Goal: Information Seeking & Learning: Learn about a topic

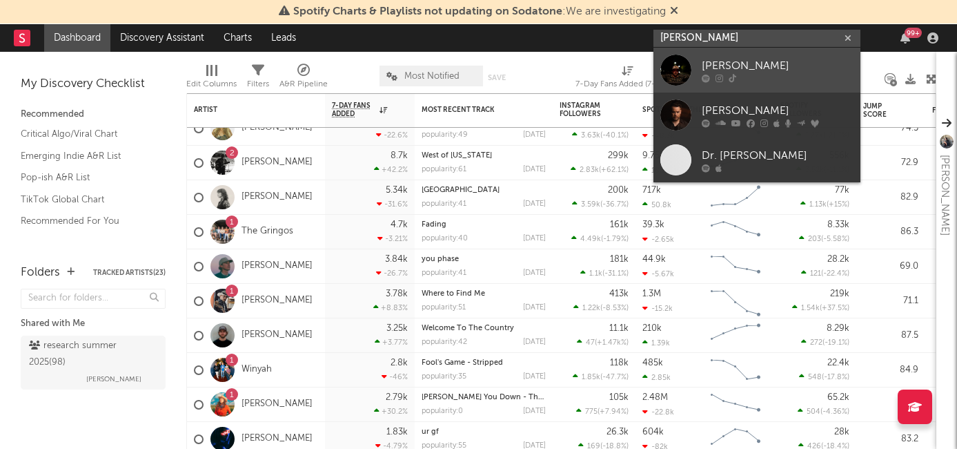
type input "davis cook"
click at [761, 52] on link "Davis Cook" at bounding box center [757, 70] width 207 height 45
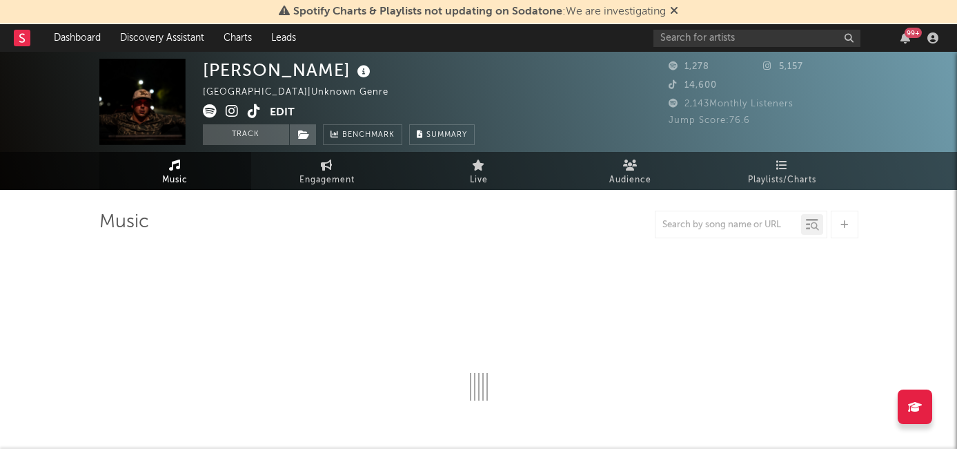
select select "6m"
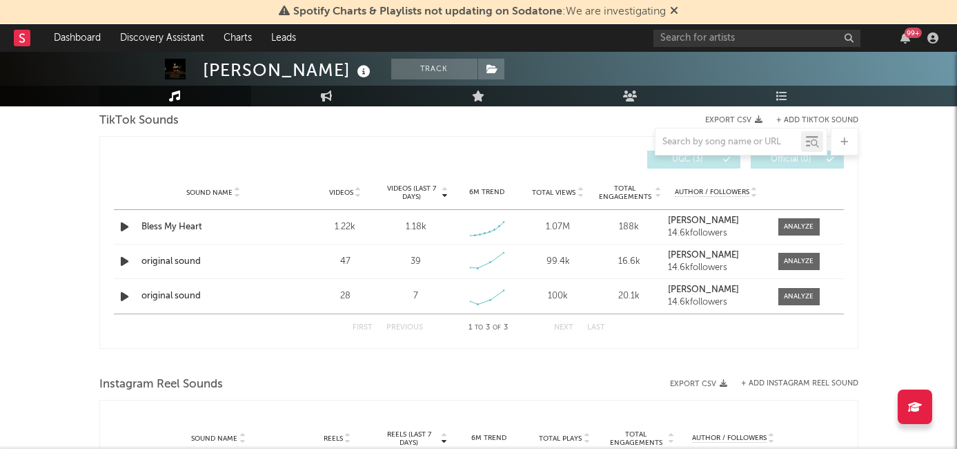
scroll to position [910, 0]
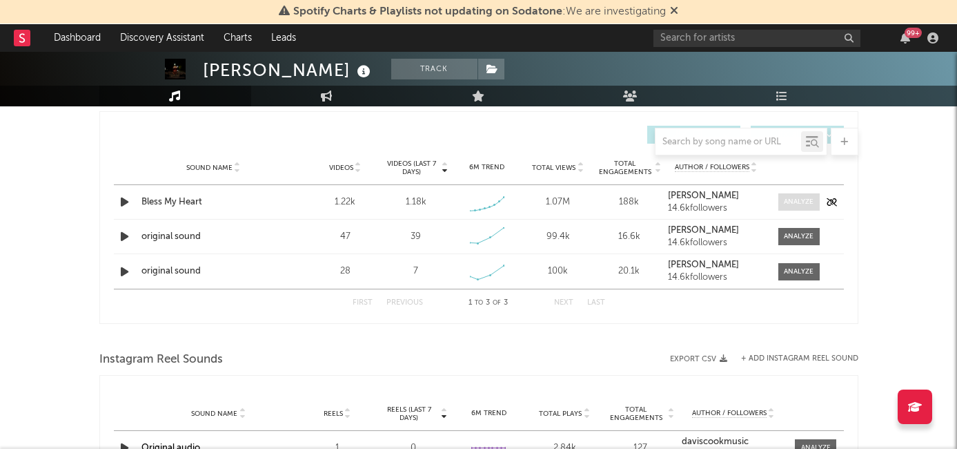
click at [785, 204] on div at bounding box center [799, 202] width 30 height 10
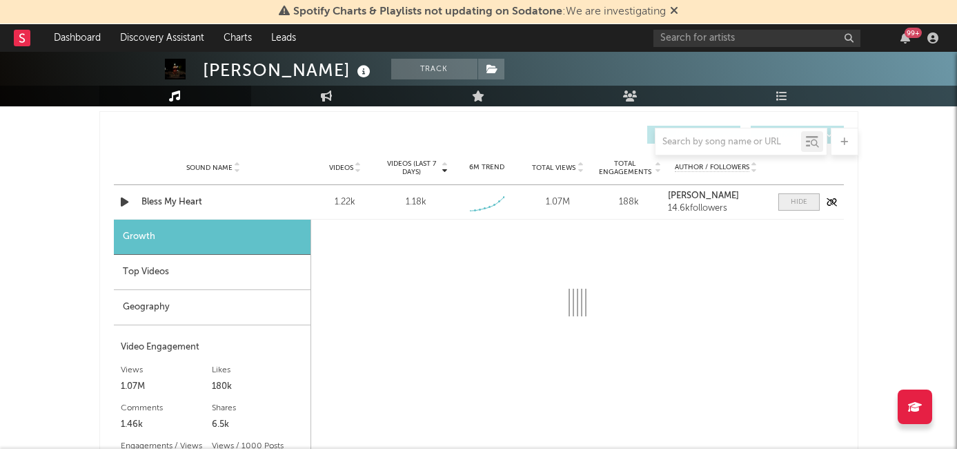
select select "1w"
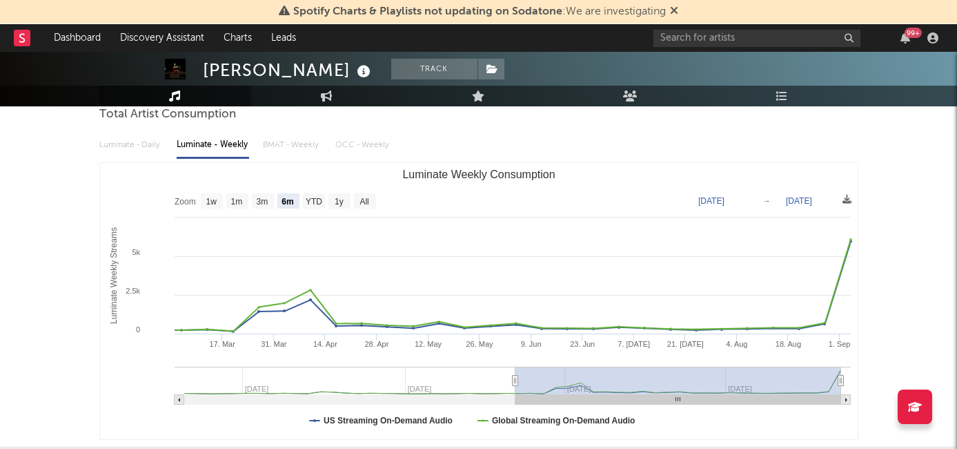
scroll to position [0, 0]
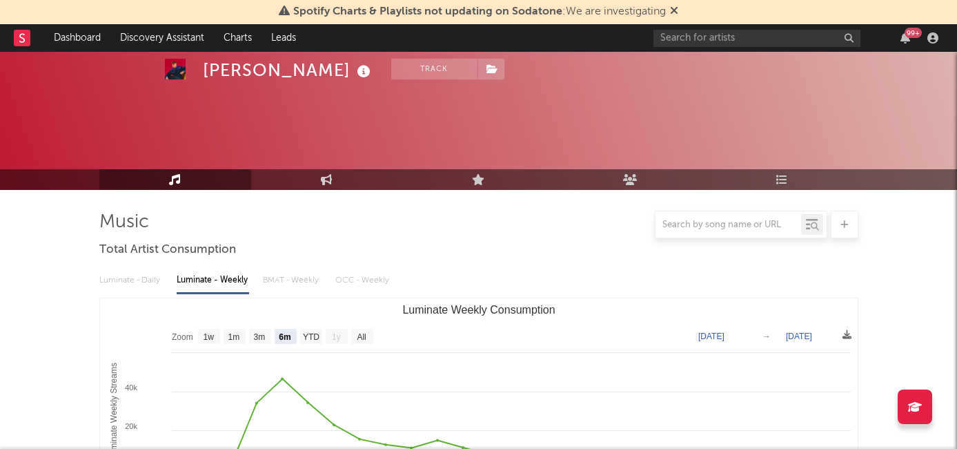
select select "6m"
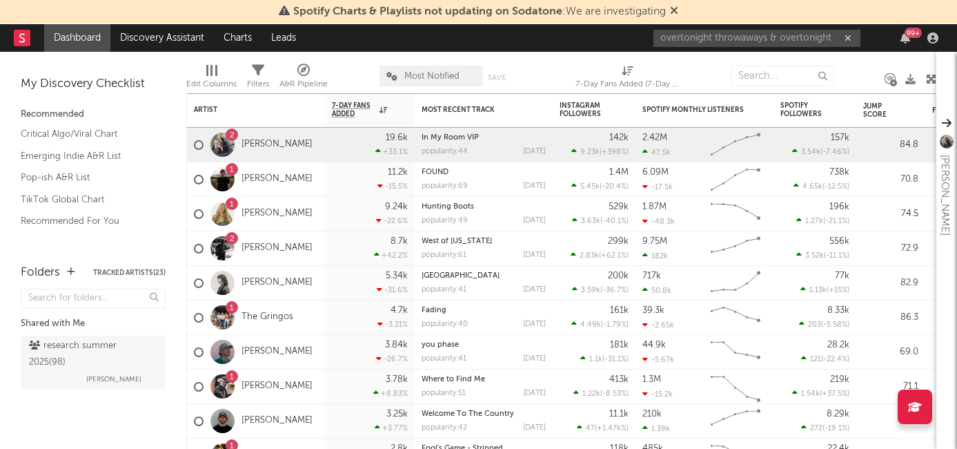
drag, startPoint x: 767, startPoint y: 39, endPoint x: 854, endPoint y: 38, distance: 87.0
click at [854, 38] on input "overtonight throwaways & overtonight" at bounding box center [757, 38] width 207 height 17
drag, startPoint x: 716, startPoint y: 41, endPoint x: 798, endPoint y: 39, distance: 82.2
click at [798, 39] on input "overtonight throwaways" at bounding box center [757, 38] width 207 height 17
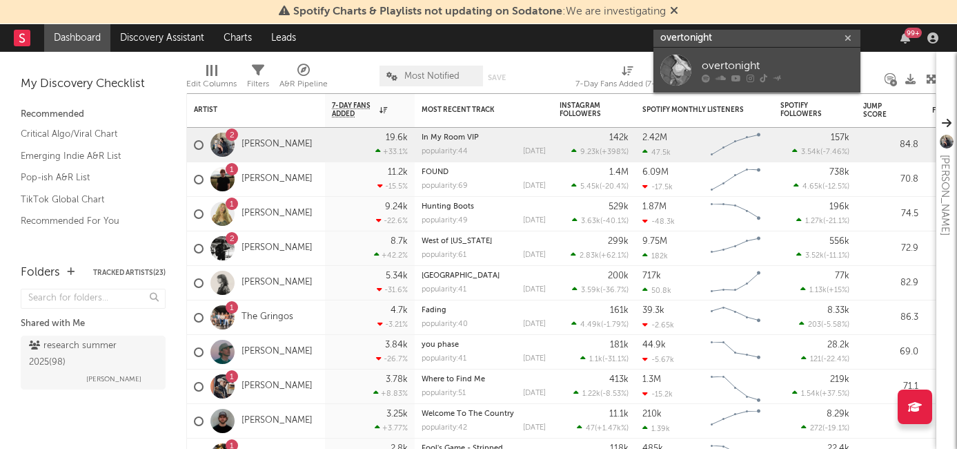
type input "overtonight"
click at [749, 75] on icon at bounding box center [751, 78] width 8 height 8
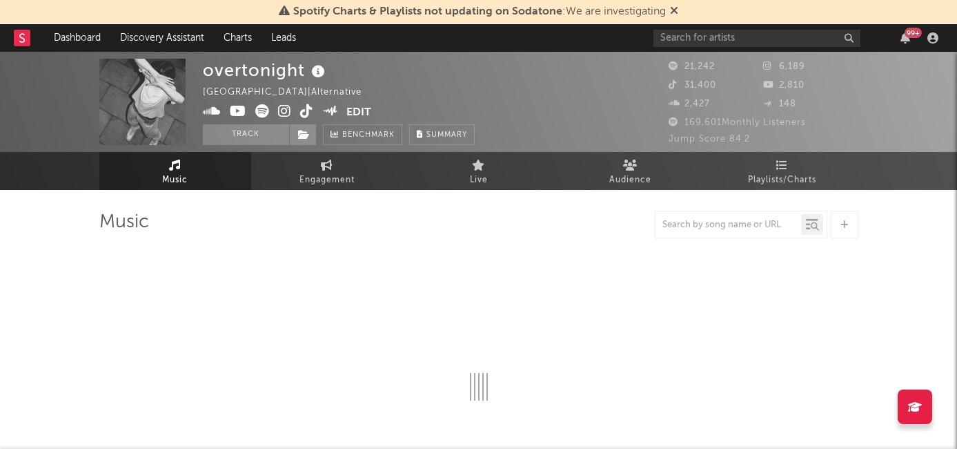
select select "1w"
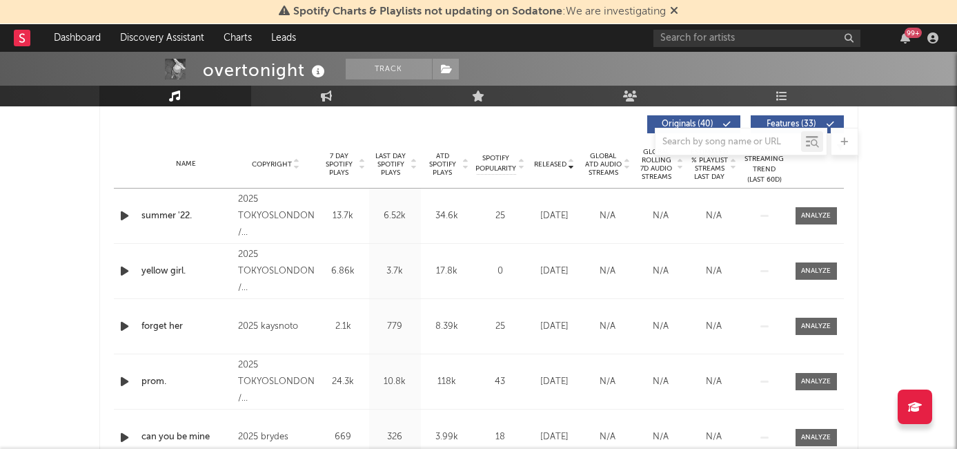
scroll to position [518, 0]
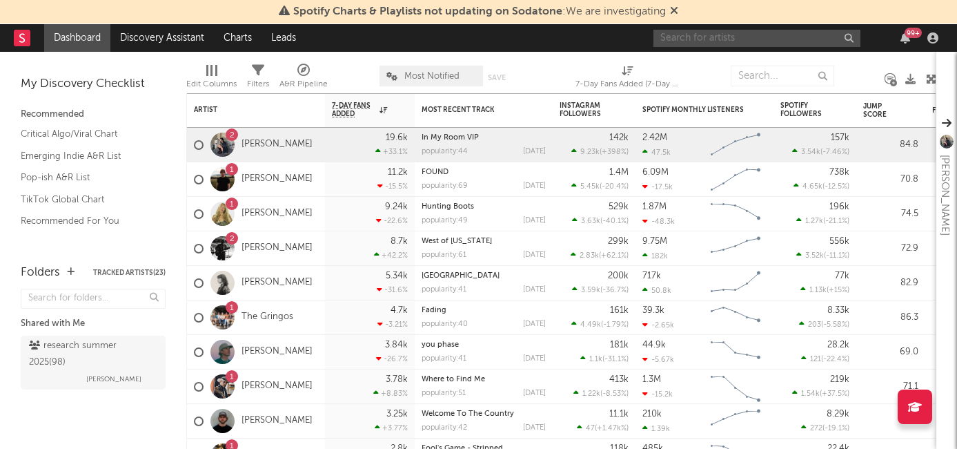
click at [732, 39] on input "text" at bounding box center [757, 38] width 207 height 17
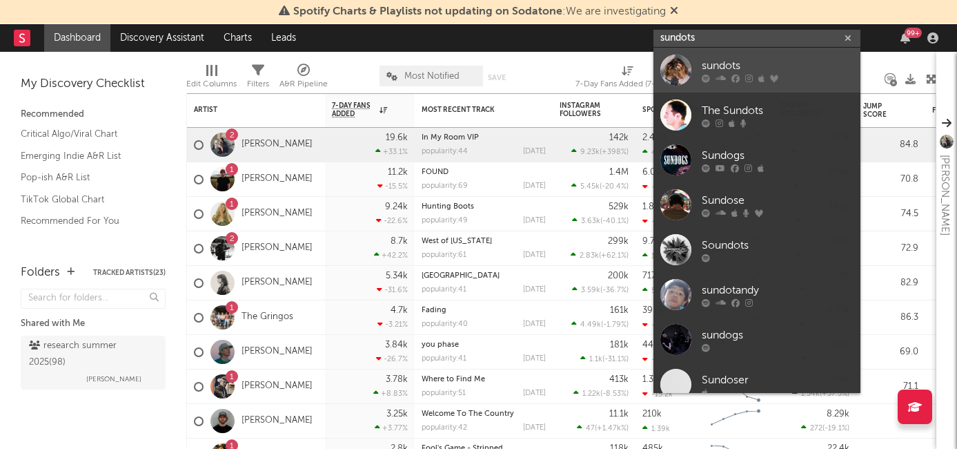
type input "sundots"
click at [740, 72] on div "sundots" at bounding box center [778, 65] width 152 height 17
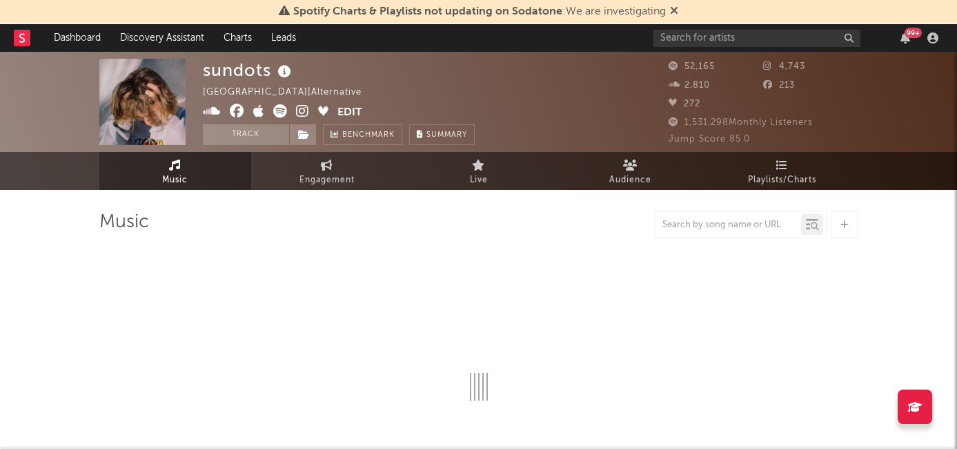
select select "6m"
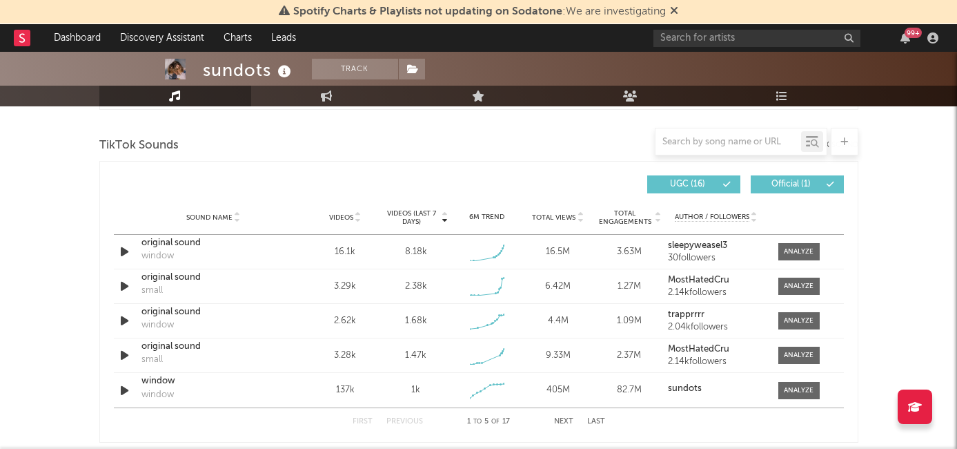
scroll to position [918, 0]
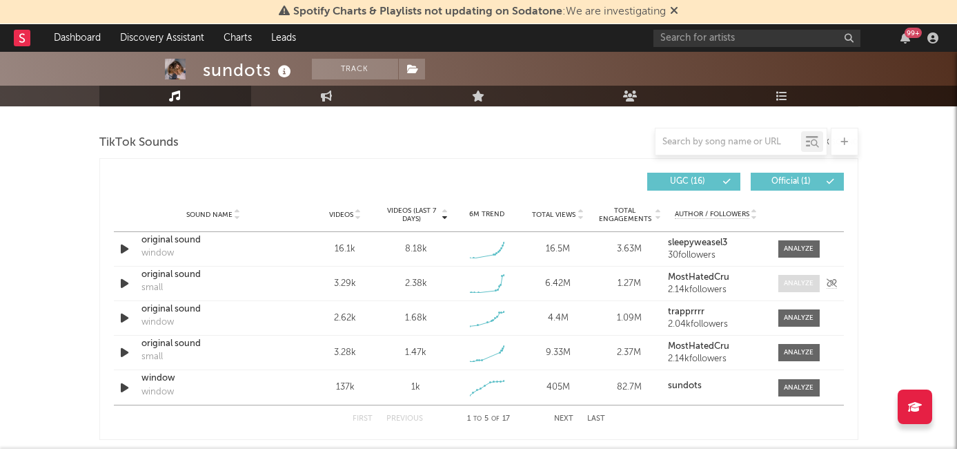
click at [793, 288] on span at bounding box center [798, 283] width 41 height 17
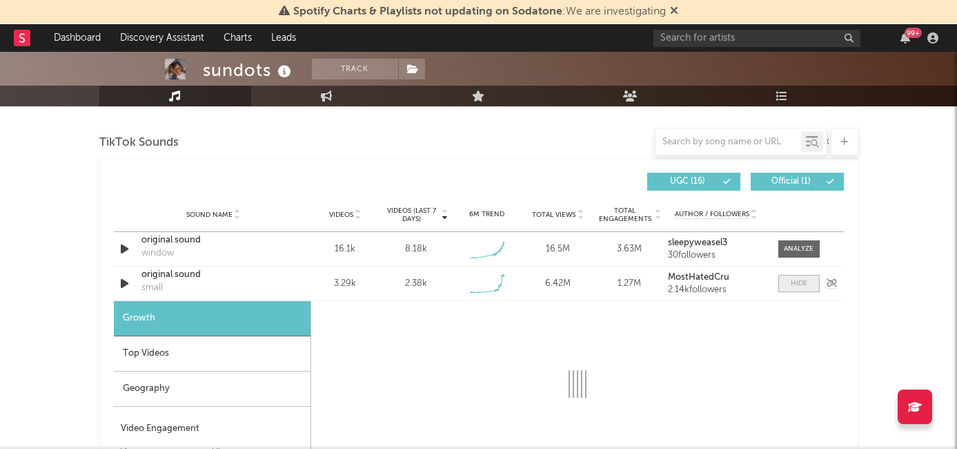
select select "1w"
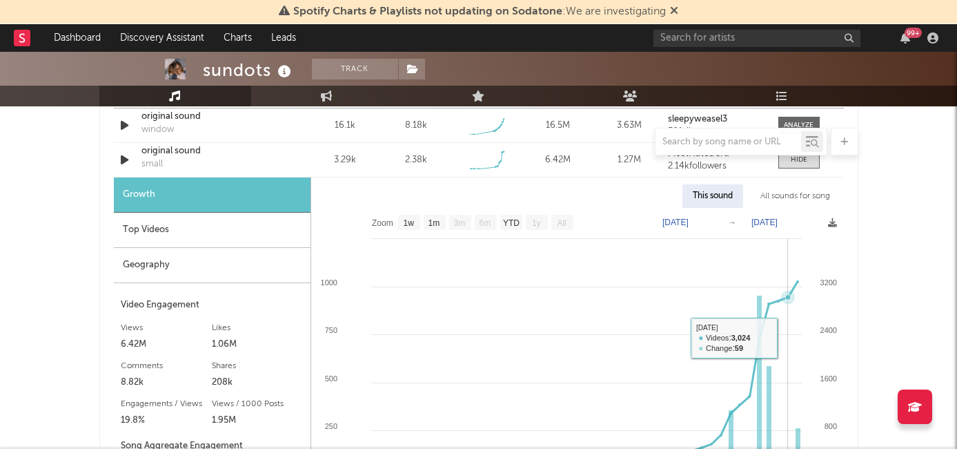
scroll to position [997, 0]
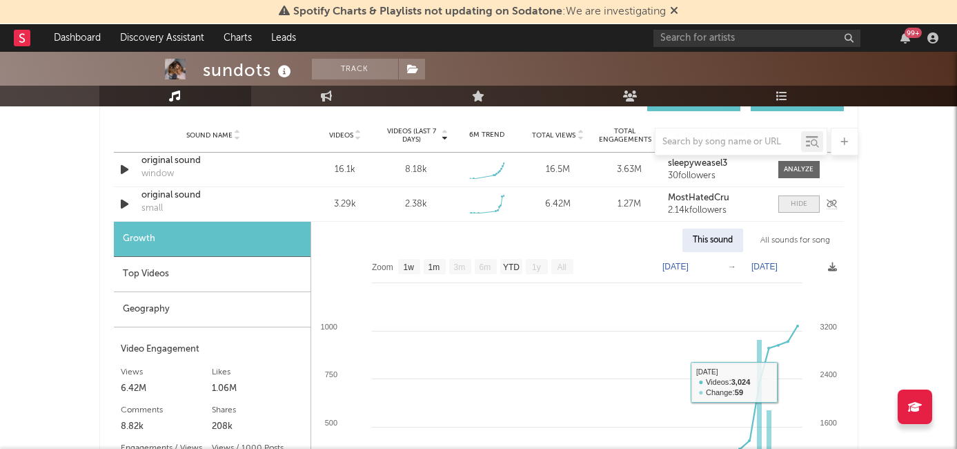
click at [789, 203] on span at bounding box center [798, 203] width 41 height 17
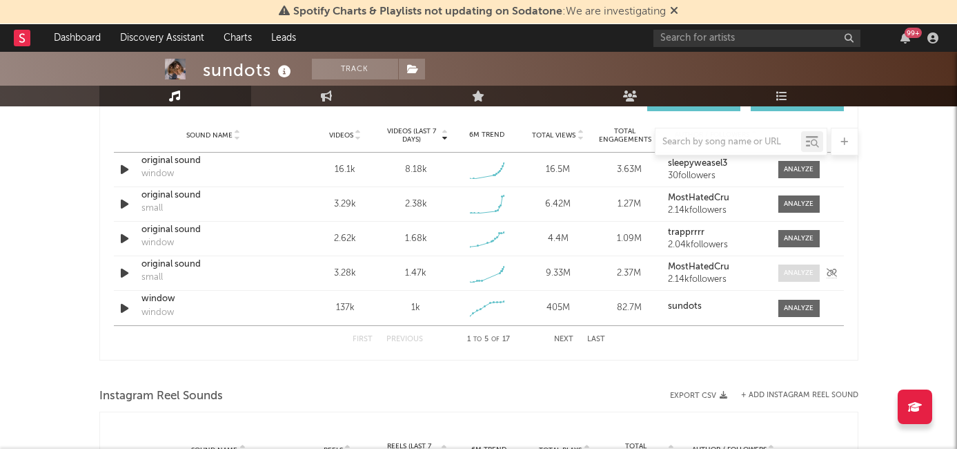
click at [795, 271] on div at bounding box center [799, 273] width 30 height 10
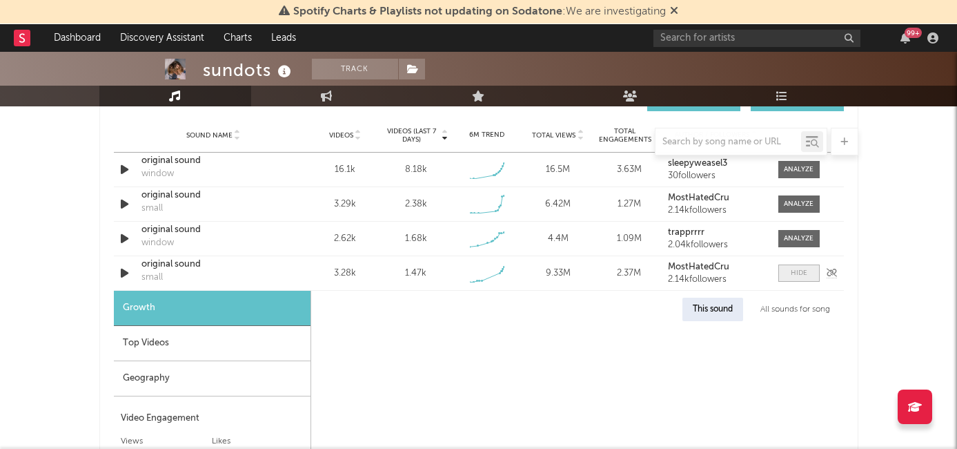
select select "1w"
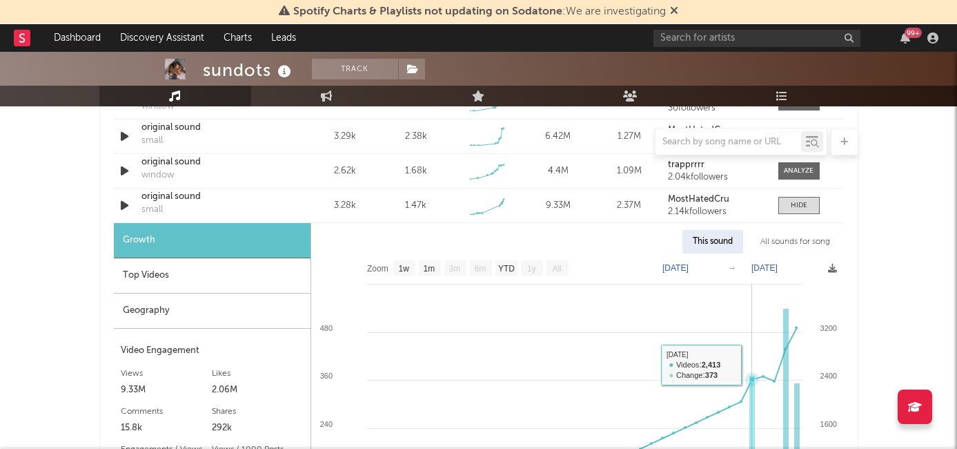
scroll to position [1026, 0]
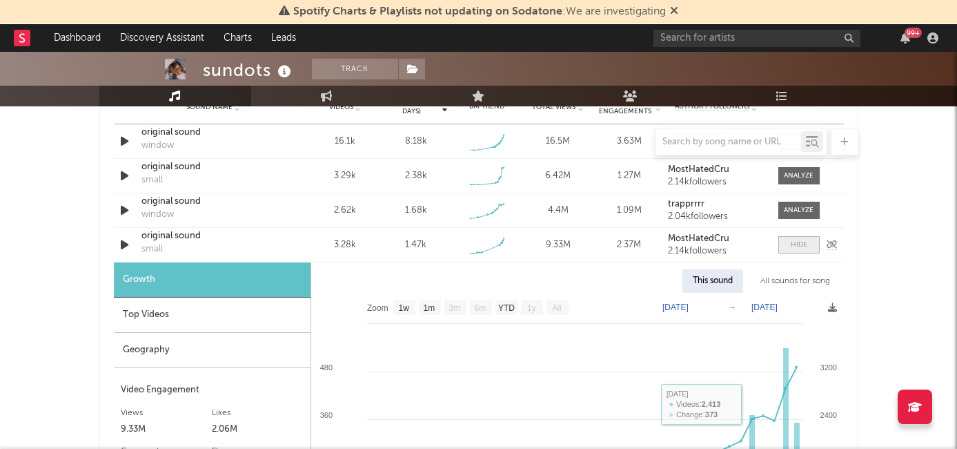
click at [786, 247] on span at bounding box center [798, 244] width 41 height 17
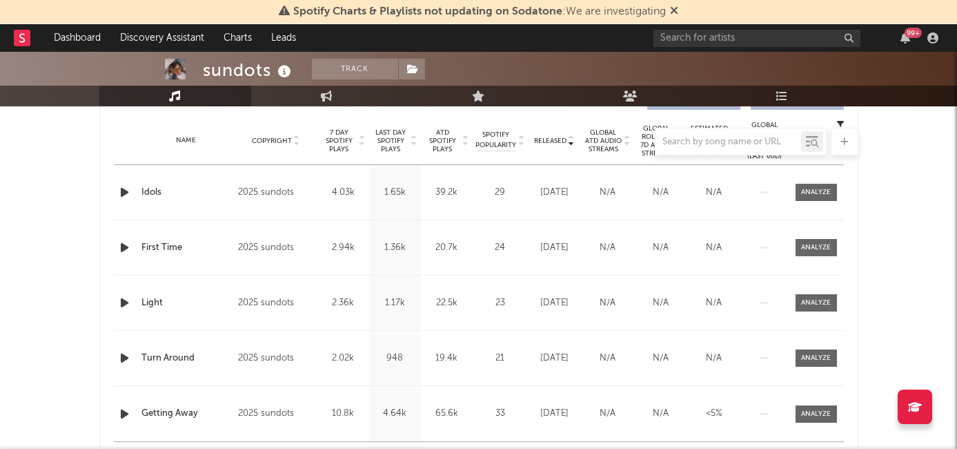
scroll to position [482, 0]
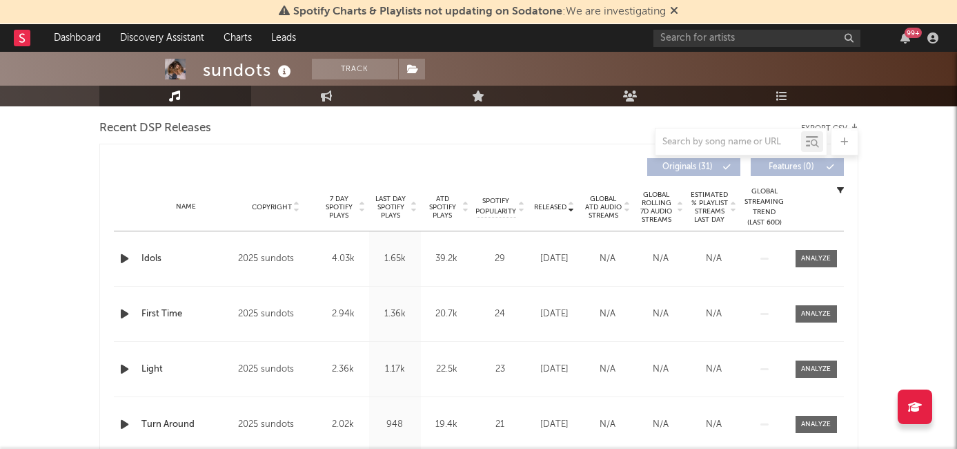
click at [350, 209] on span "7 Day Spotify Plays" at bounding box center [339, 207] width 37 height 25
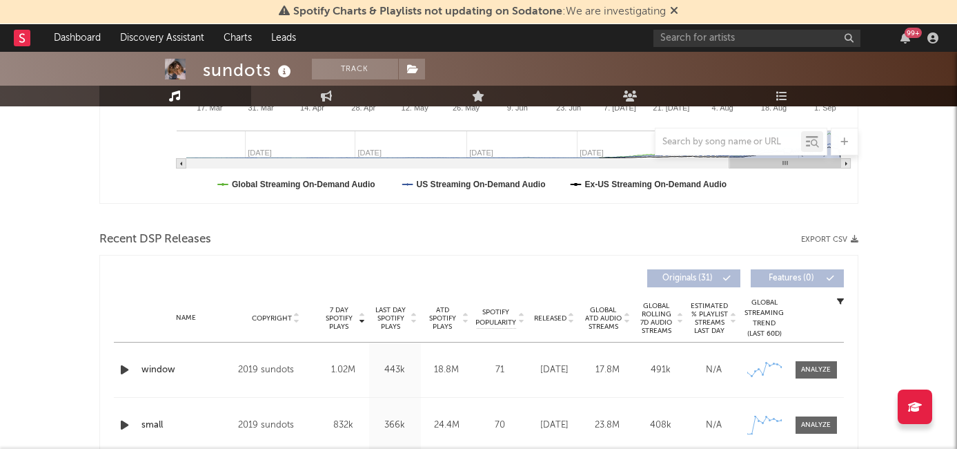
scroll to position [313, 0]
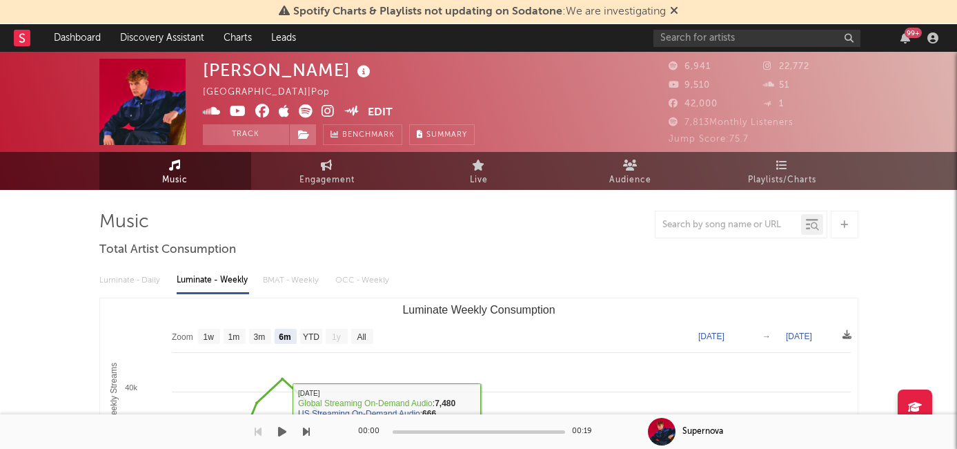
select select "6m"
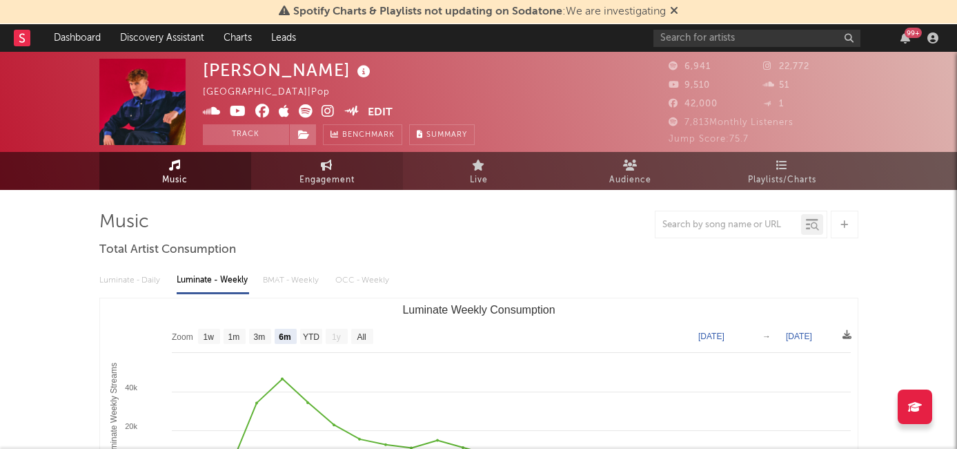
click at [335, 172] on span "Engagement" at bounding box center [327, 180] width 55 height 17
select select "1w"
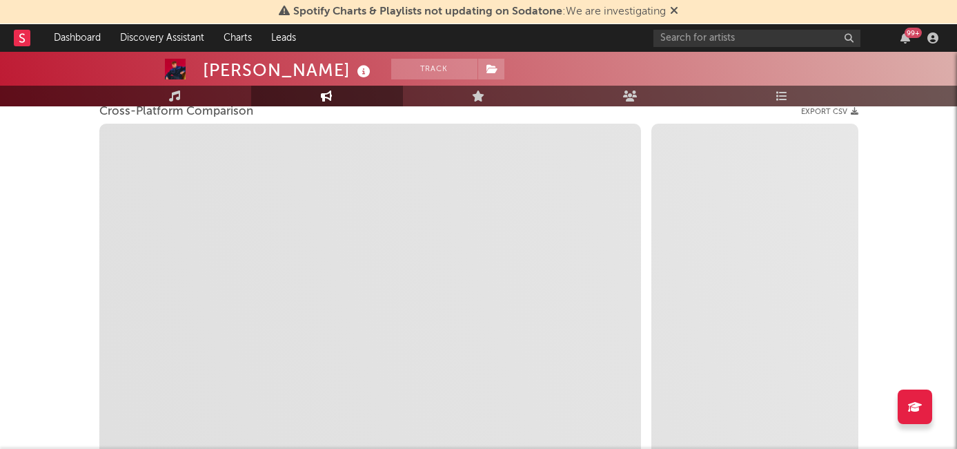
scroll to position [199, 0]
select select "1m"
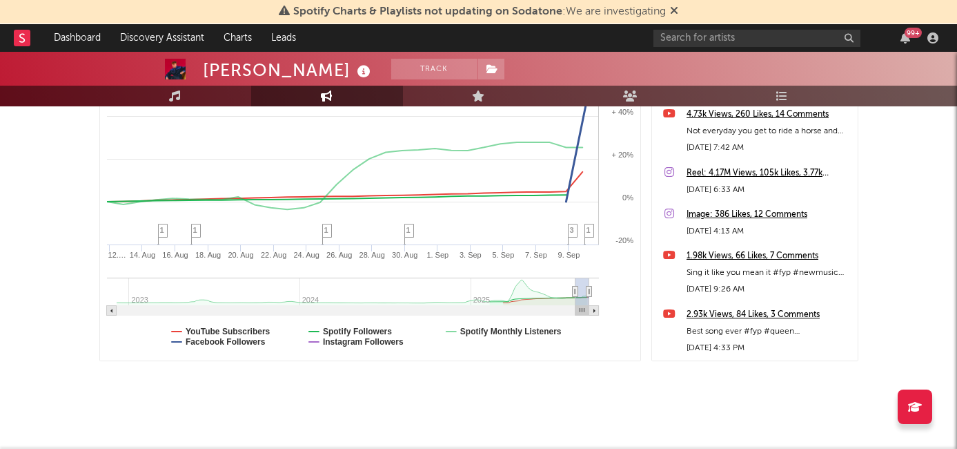
scroll to position [321, 0]
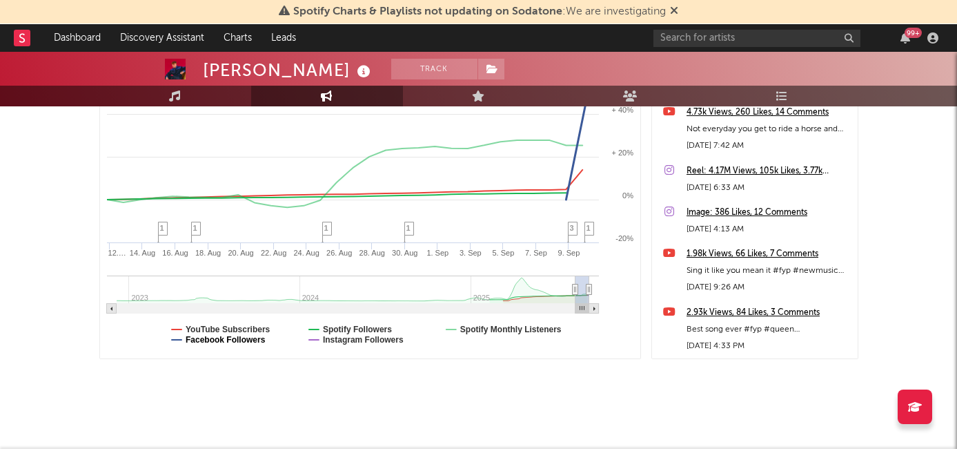
click at [235, 340] on text "Facebook Followers" at bounding box center [226, 340] width 80 height 10
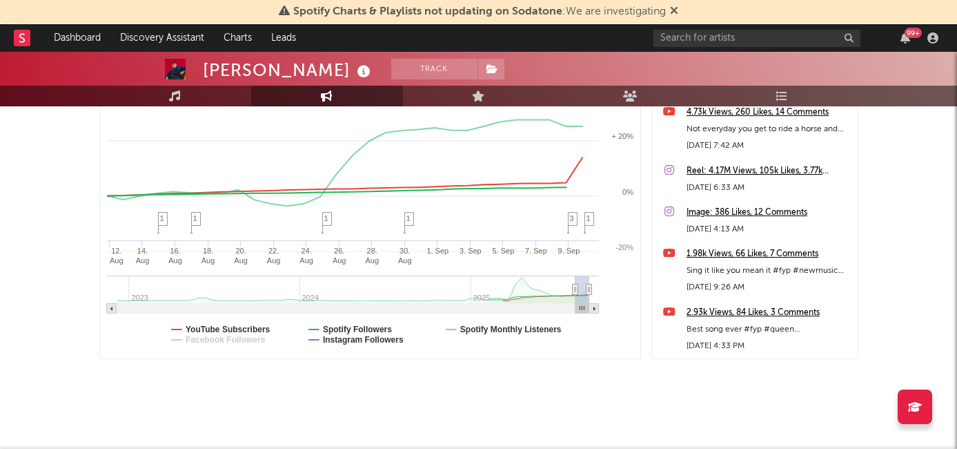
select select "1m"
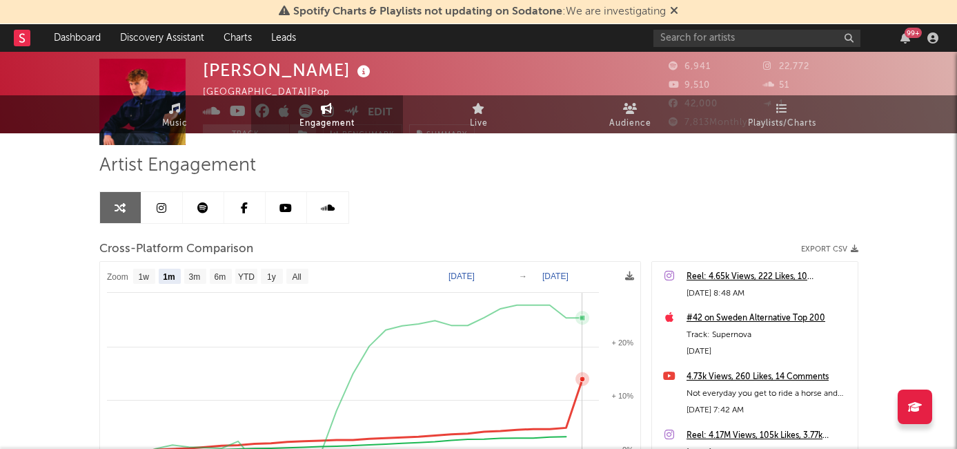
scroll to position [0, 0]
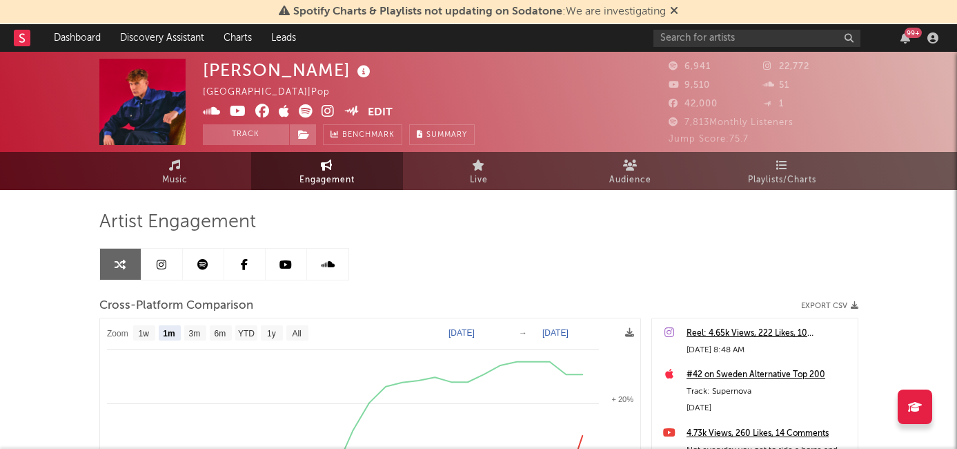
click at [165, 267] on icon at bounding box center [162, 264] width 10 height 11
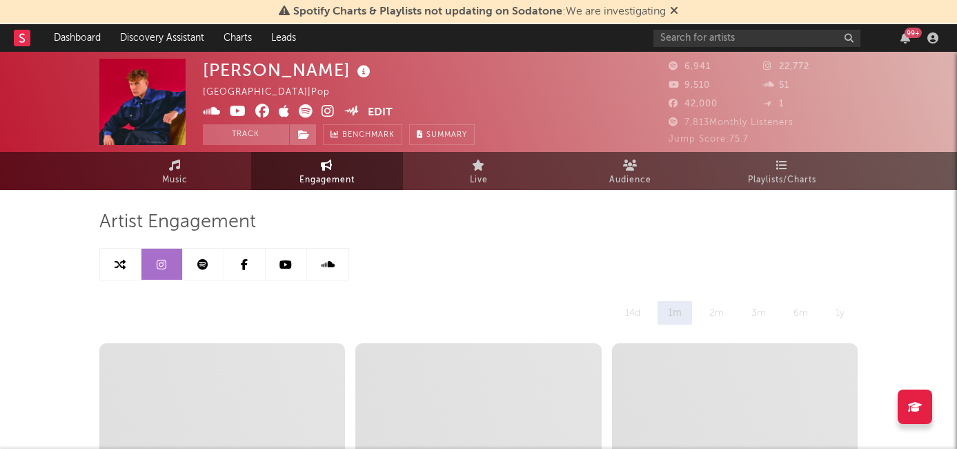
select select "1w"
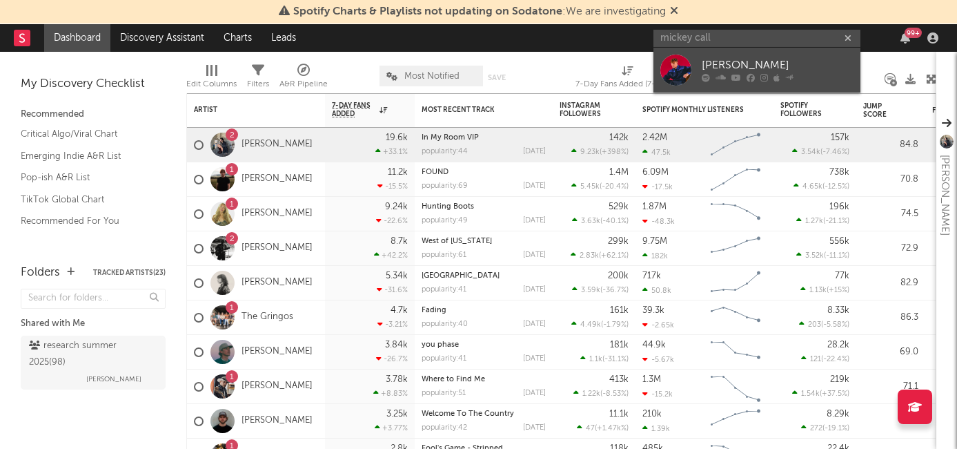
type input "mickey call"
click at [763, 69] on div "[PERSON_NAME]" at bounding box center [778, 65] width 152 height 17
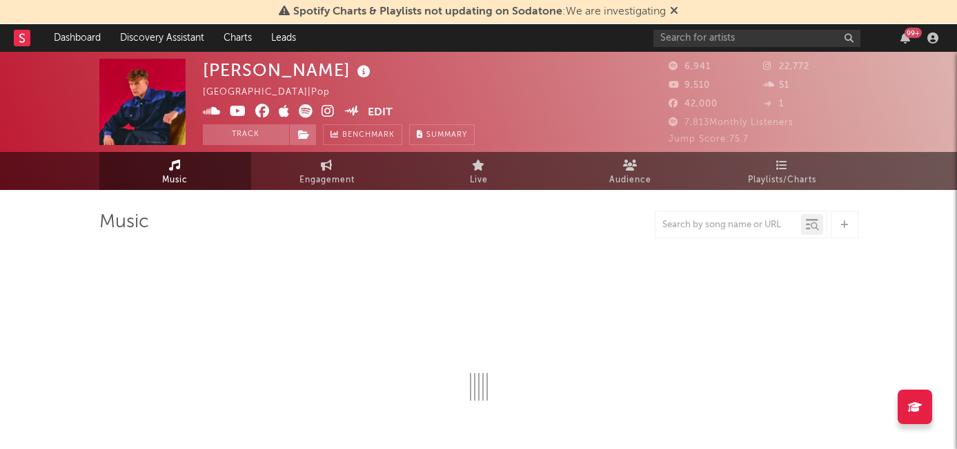
select select "6m"
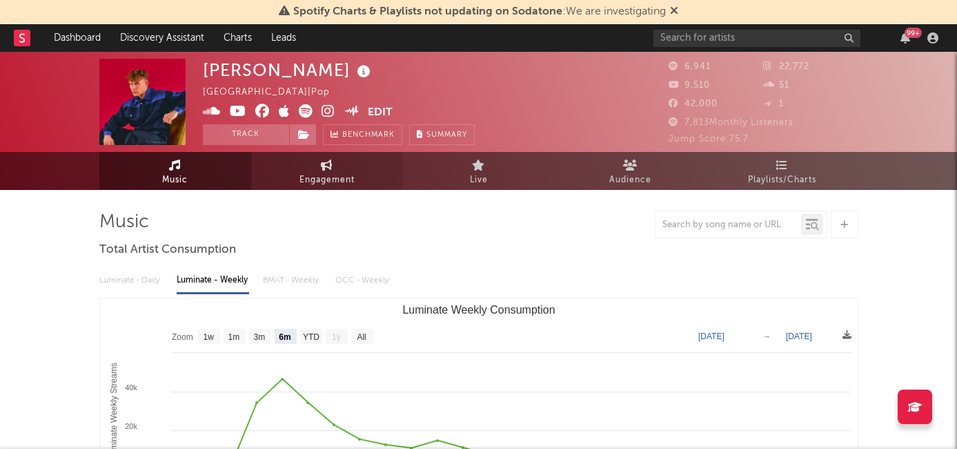
click at [323, 175] on span "Engagement" at bounding box center [327, 180] width 55 height 17
select select "1w"
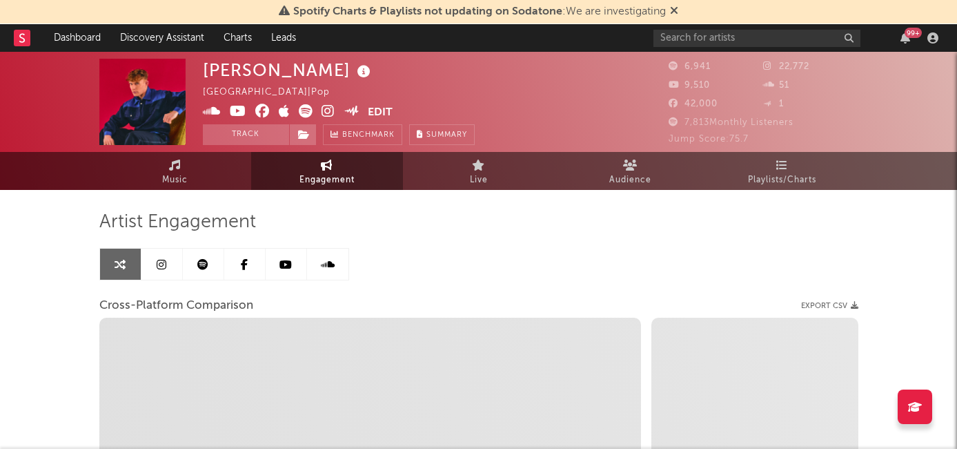
select select "1m"
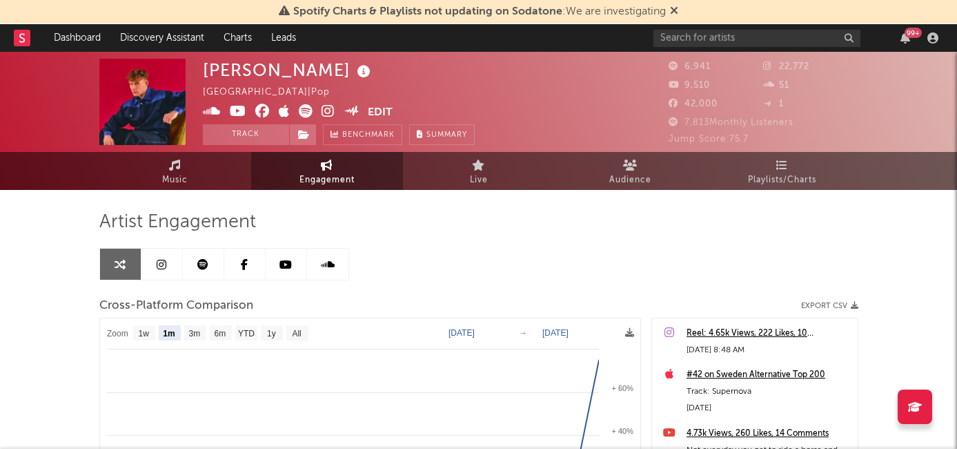
click at [377, 111] on button "Edit" at bounding box center [380, 112] width 25 height 17
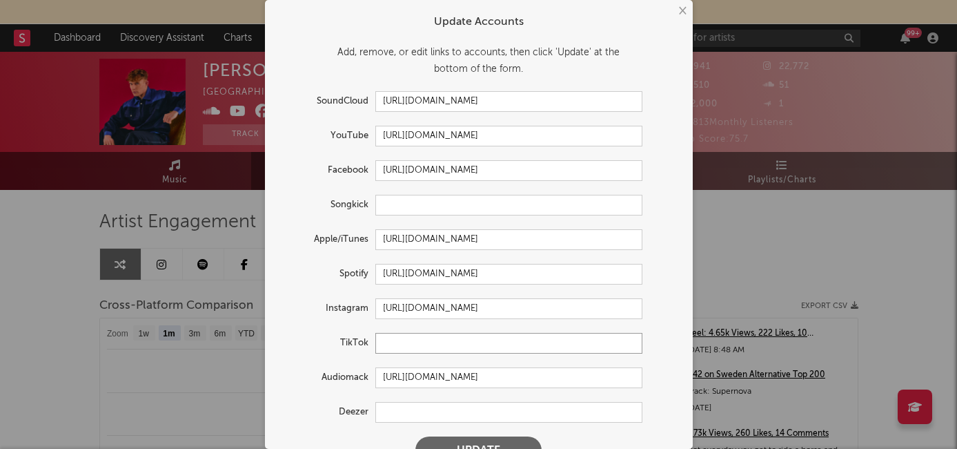
click at [427, 344] on input "text" at bounding box center [508, 343] width 267 height 21
paste input "https://www.tiktok.com/@mickeycallisto"
type input "https://www.tiktok.com/@mickeycallisto"
click at [480, 439] on button "Update" at bounding box center [478, 450] width 126 height 28
select select "1w"
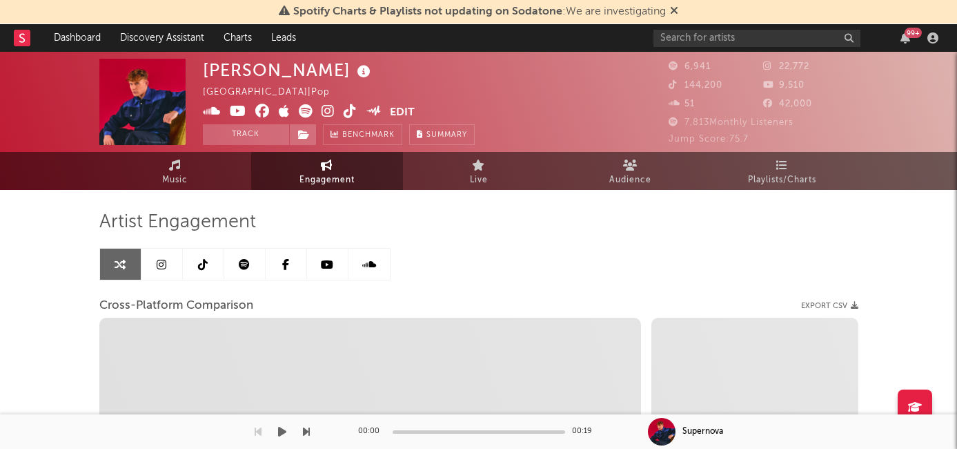
select select "1m"
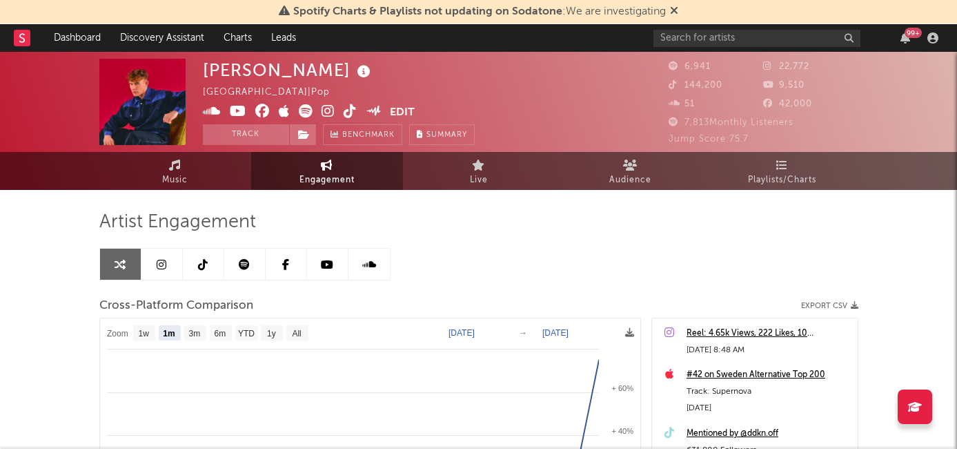
click at [156, 274] on link at bounding box center [161, 263] width 41 height 31
select select "1w"
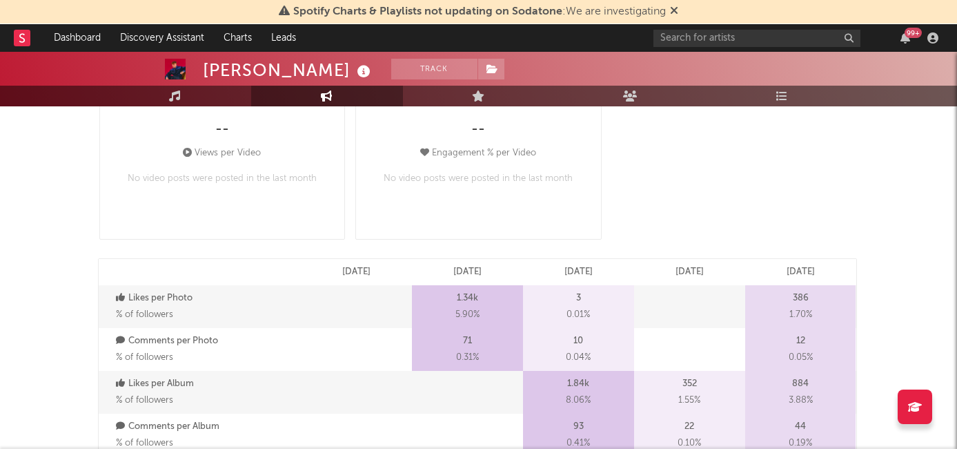
scroll to position [630, 0]
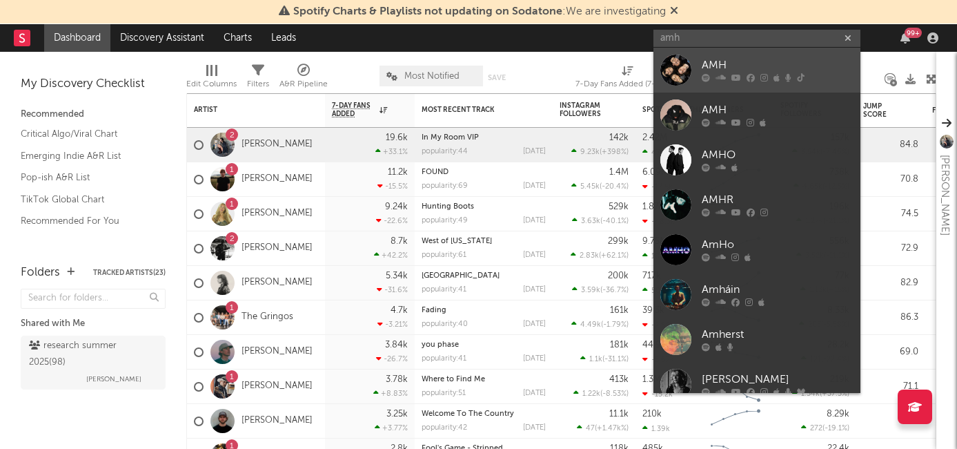
type input "amh"
click at [731, 55] on link "AMH" at bounding box center [757, 70] width 207 height 45
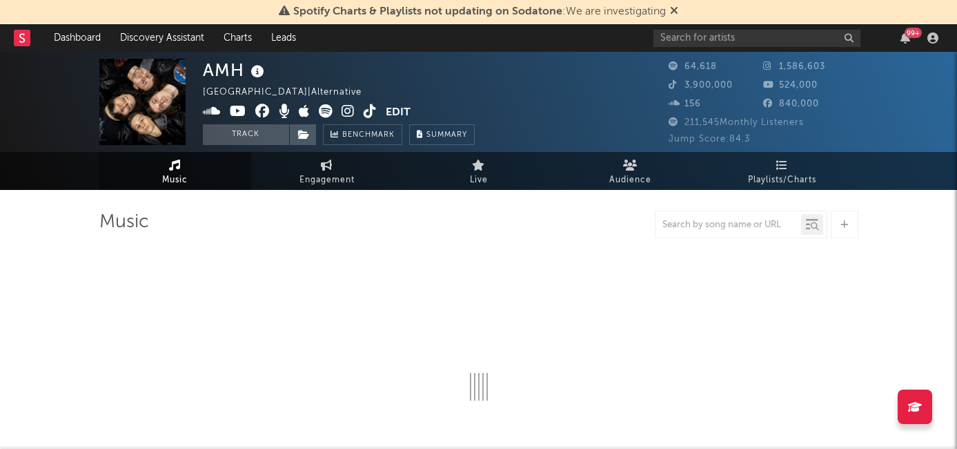
select select "6m"
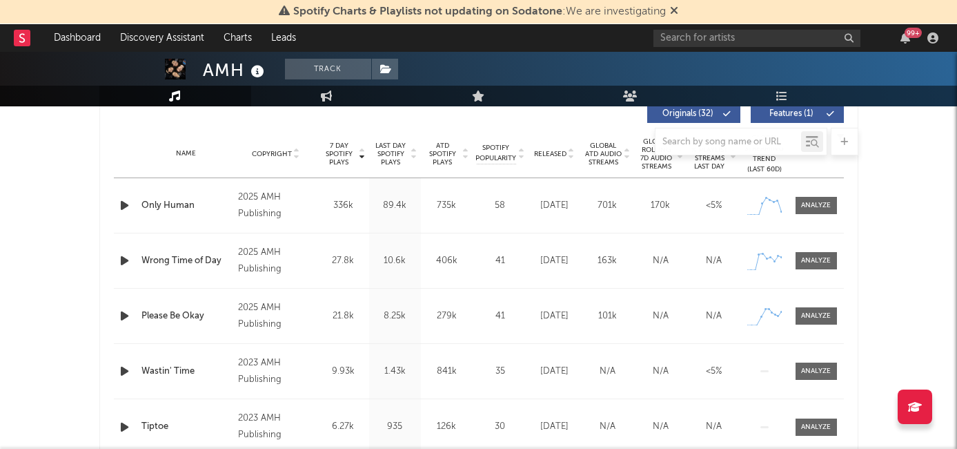
scroll to position [536, 0]
click at [799, 202] on span at bounding box center [816, 204] width 41 height 17
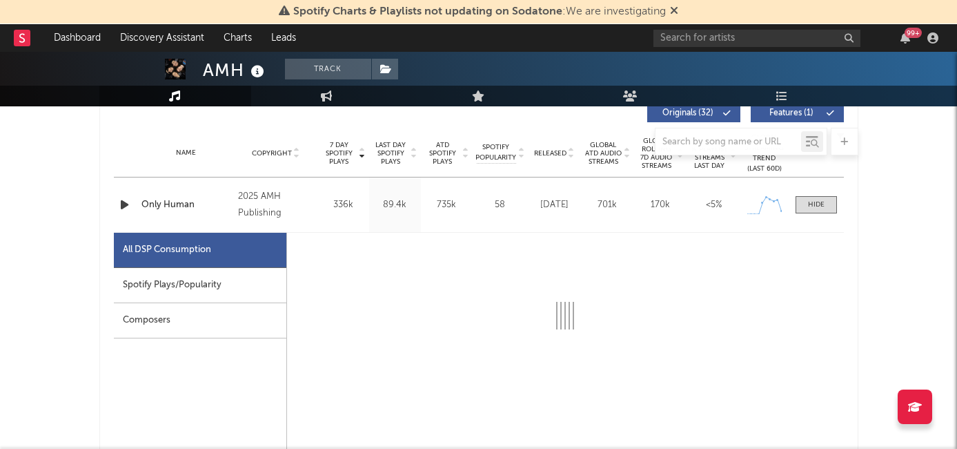
select select "1w"
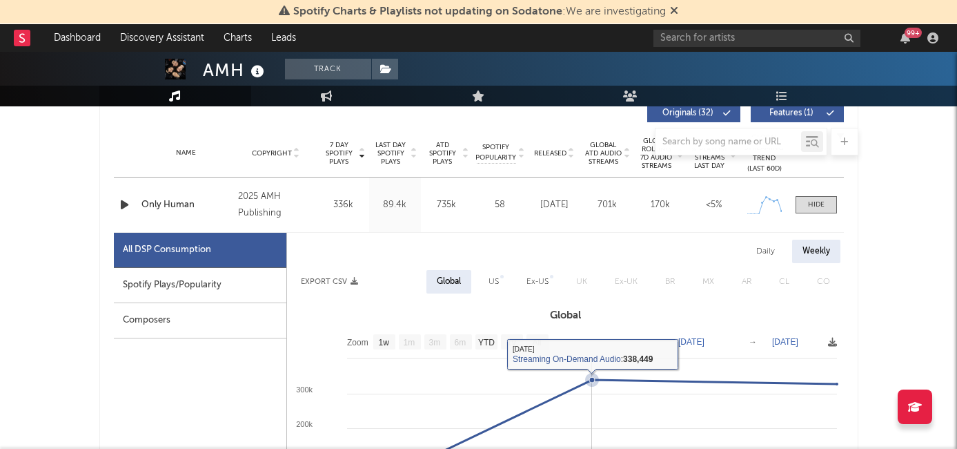
scroll to position [614, 0]
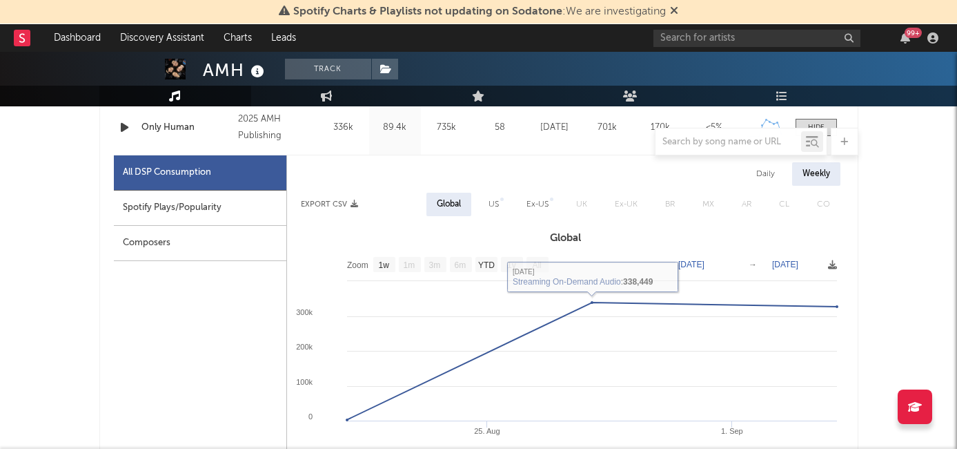
click at [476, 199] on span "US" at bounding box center [494, 204] width 38 height 23
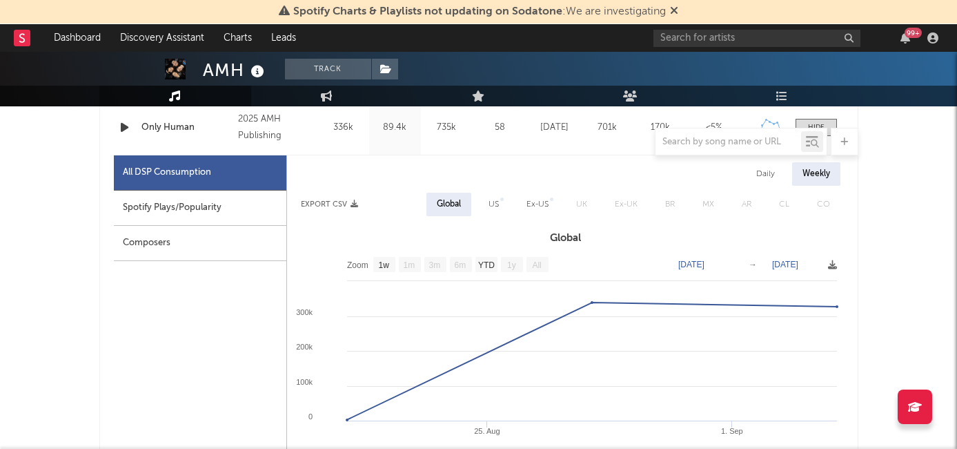
click at [493, 203] on div "US" at bounding box center [494, 204] width 10 height 17
select select "1w"
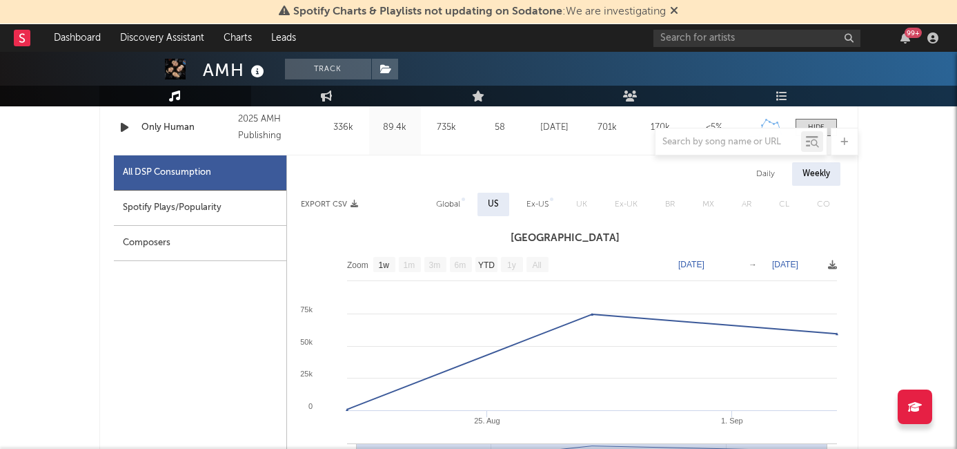
click at [446, 202] on div "Global" at bounding box center [448, 204] width 24 height 17
select select "1w"
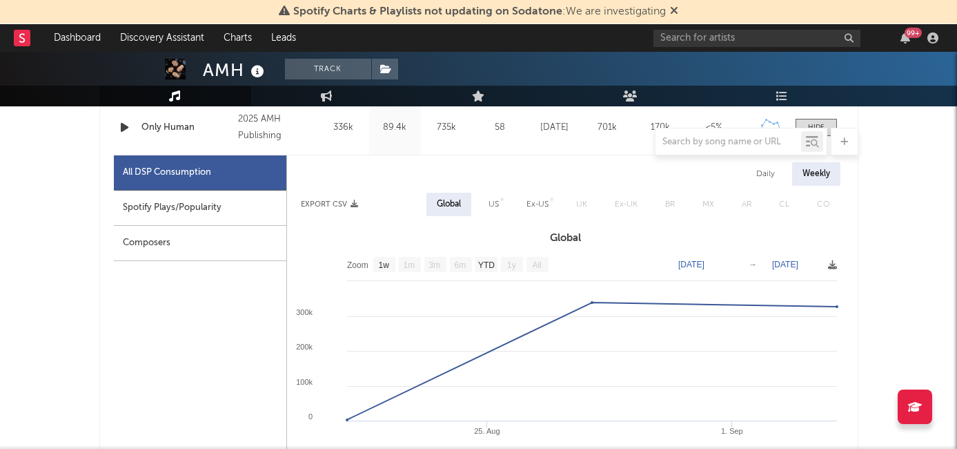
click at [493, 203] on div "US" at bounding box center [494, 204] width 10 height 17
select select "1w"
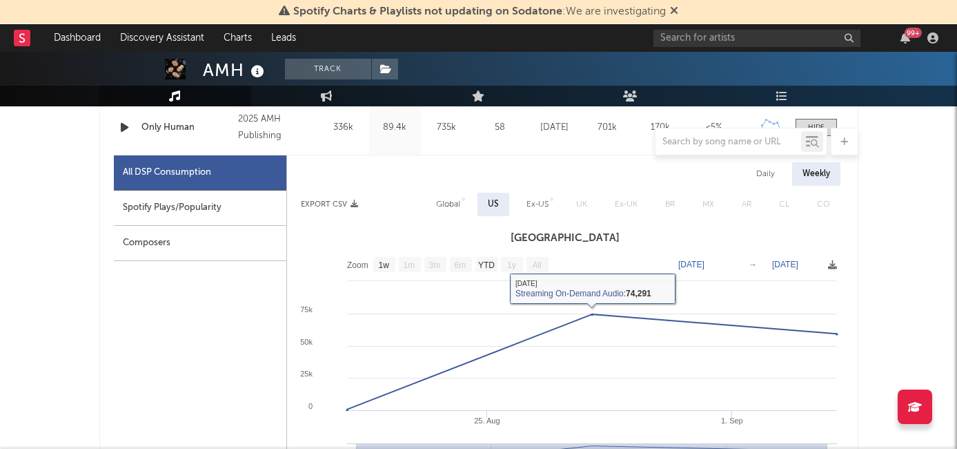
click at [429, 199] on div "Global" at bounding box center [448, 204] width 45 height 23
select select "1w"
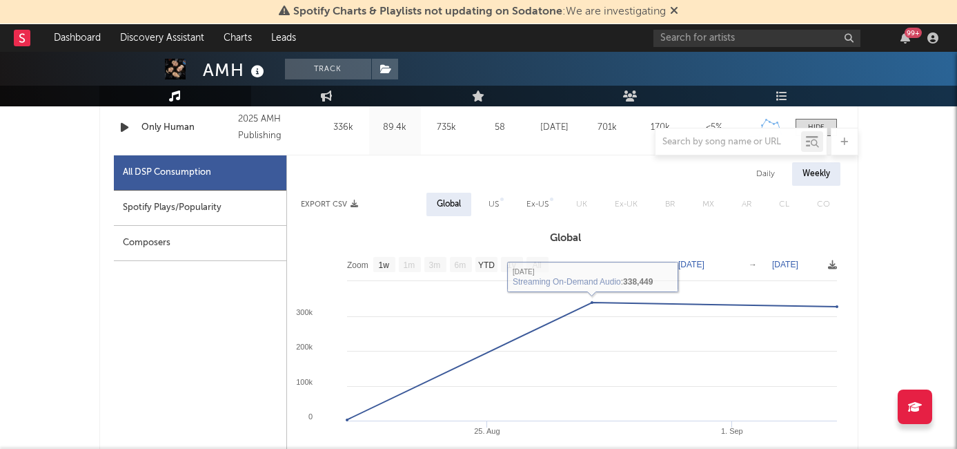
click at [509, 209] on div "US" at bounding box center [493, 204] width 31 height 23
select select "1w"
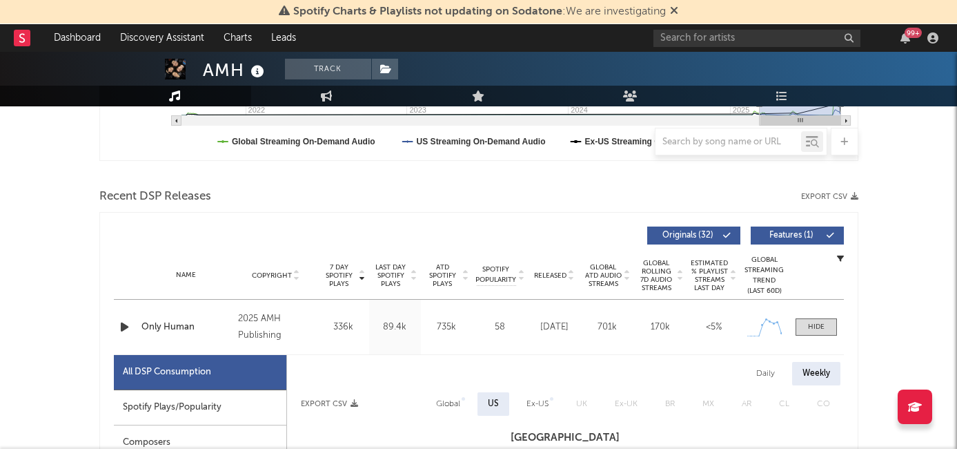
scroll to position [431, 0]
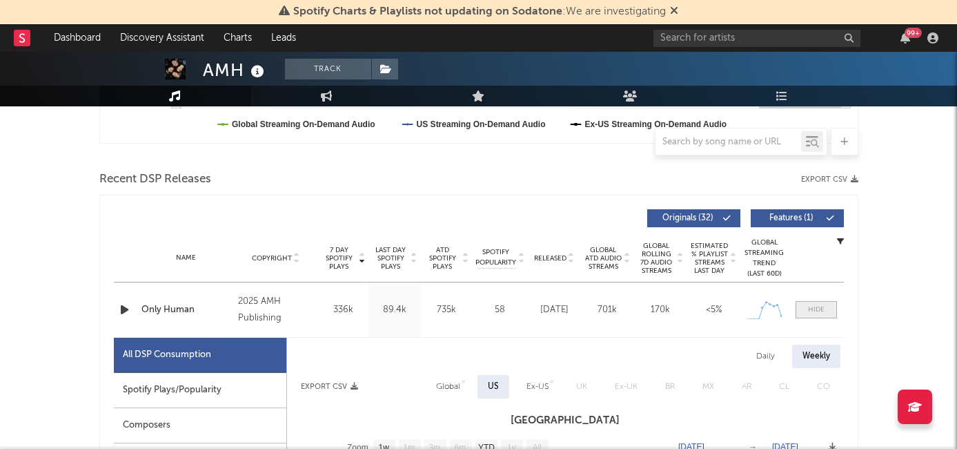
click at [818, 304] on div at bounding box center [816, 309] width 17 height 10
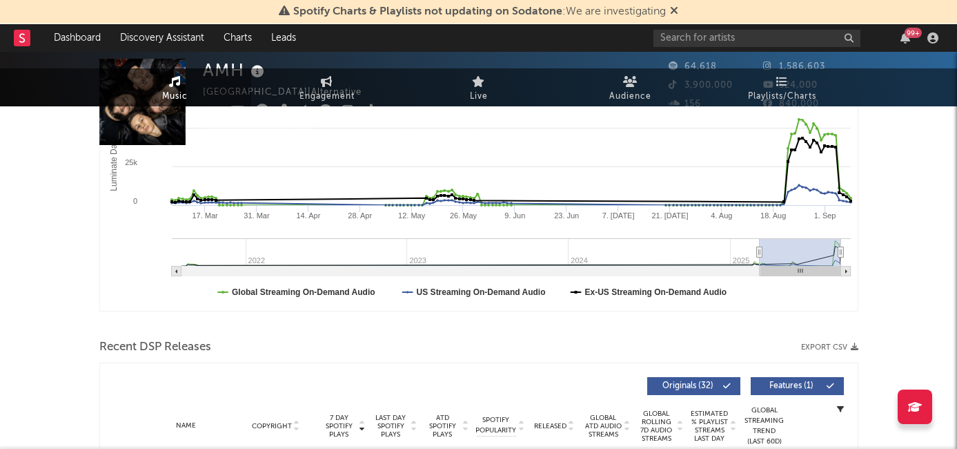
scroll to position [0, 0]
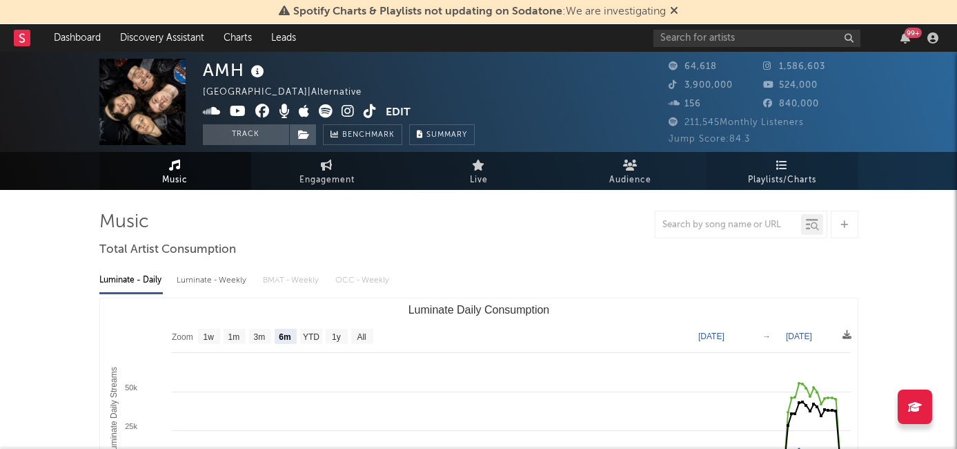
click at [803, 173] on span "Playlists/Charts" at bounding box center [782, 180] width 68 height 17
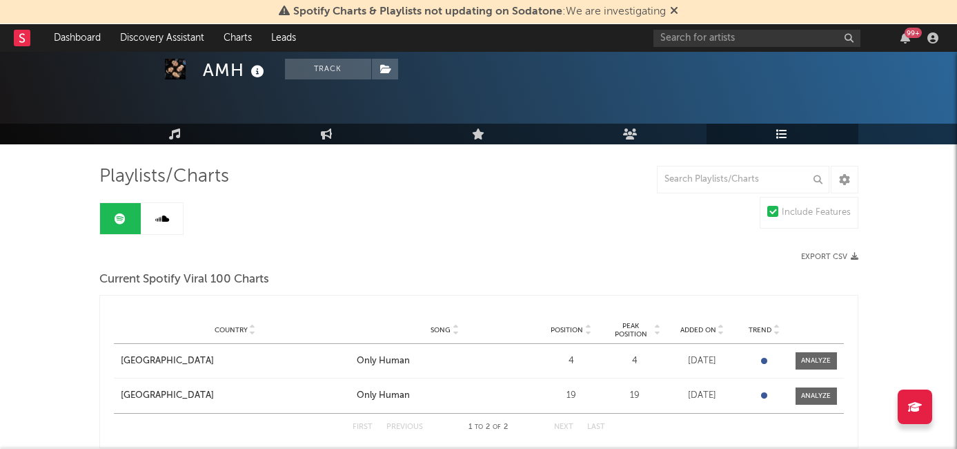
scroll to position [56, 0]
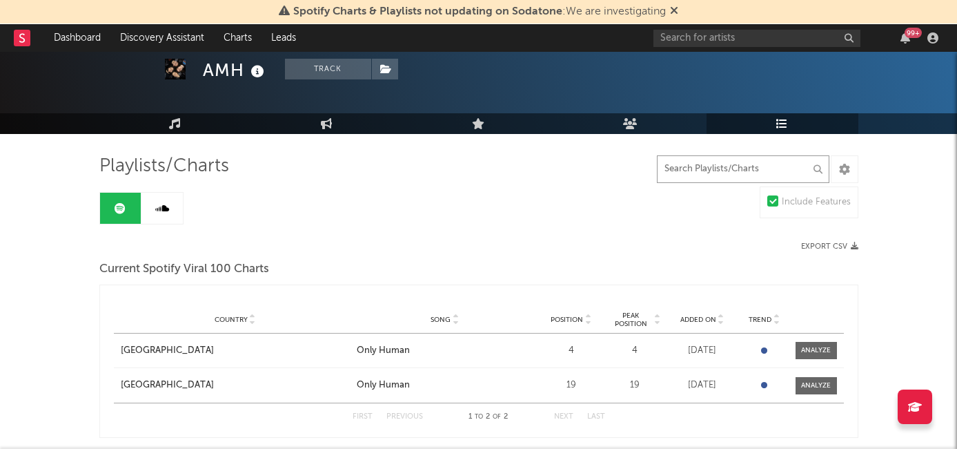
click at [711, 164] on input "text" at bounding box center [743, 169] width 173 height 28
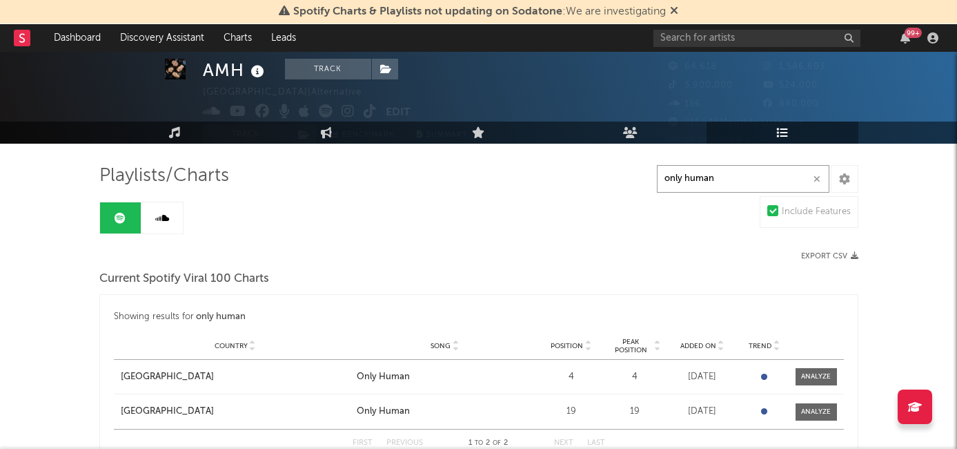
scroll to position [0, 0]
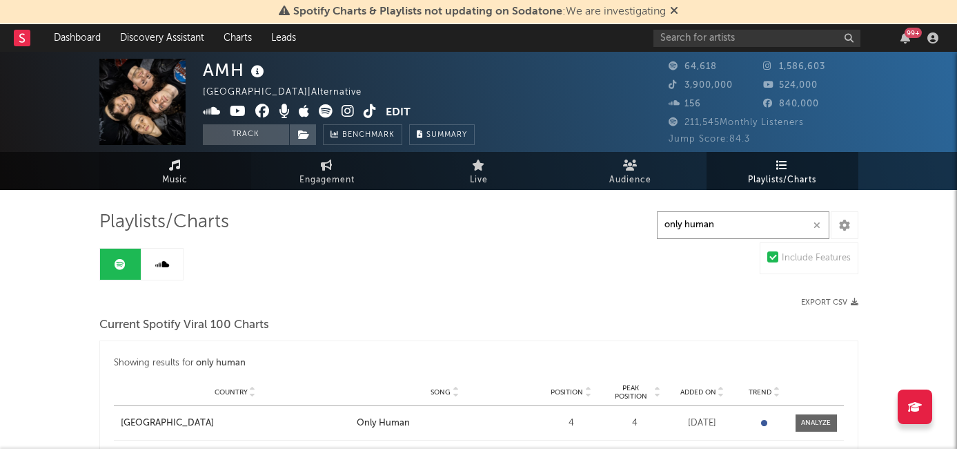
type input "only human"
click at [180, 165] on icon at bounding box center [175, 164] width 12 height 11
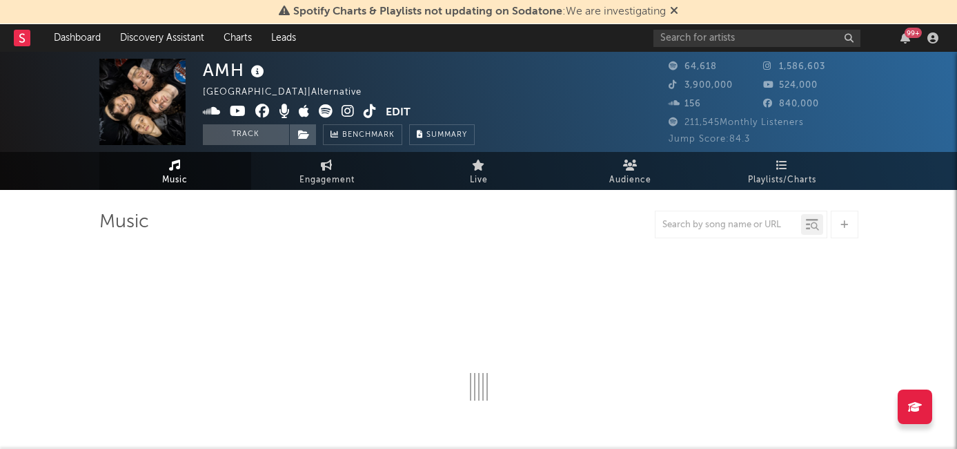
select select "6m"
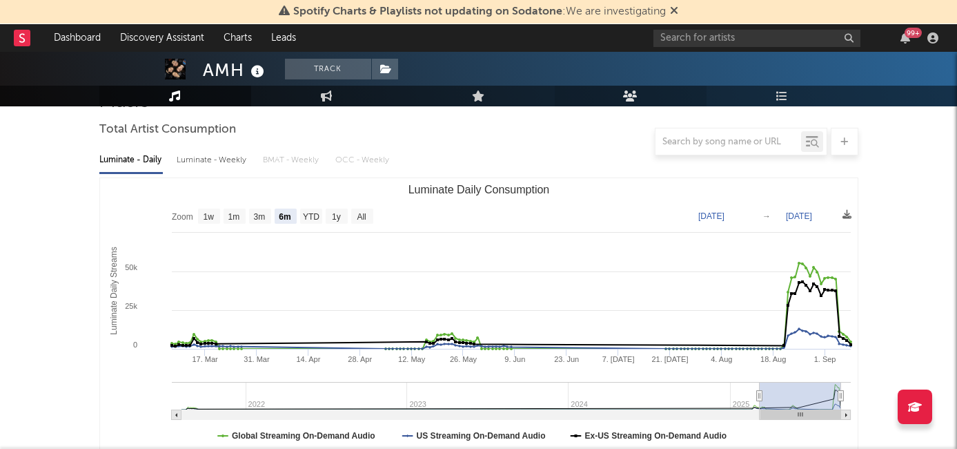
scroll to position [170, 0]
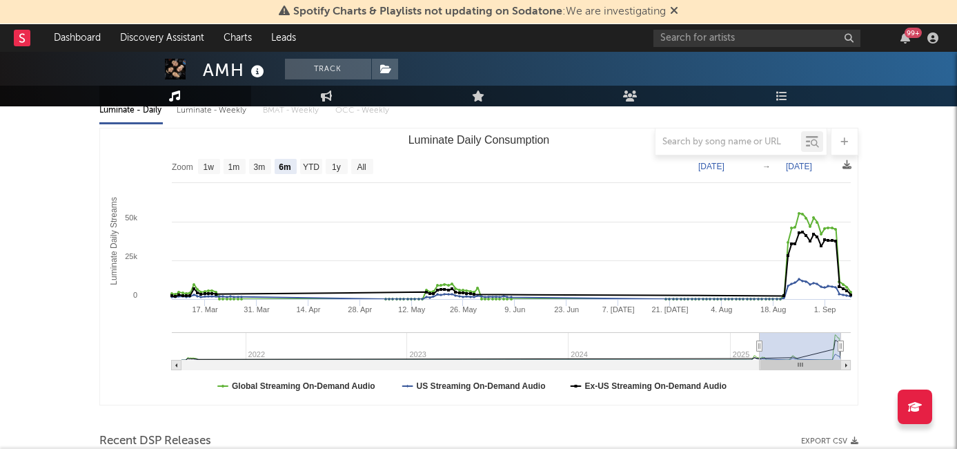
type input "2025-03-23"
select select "3m"
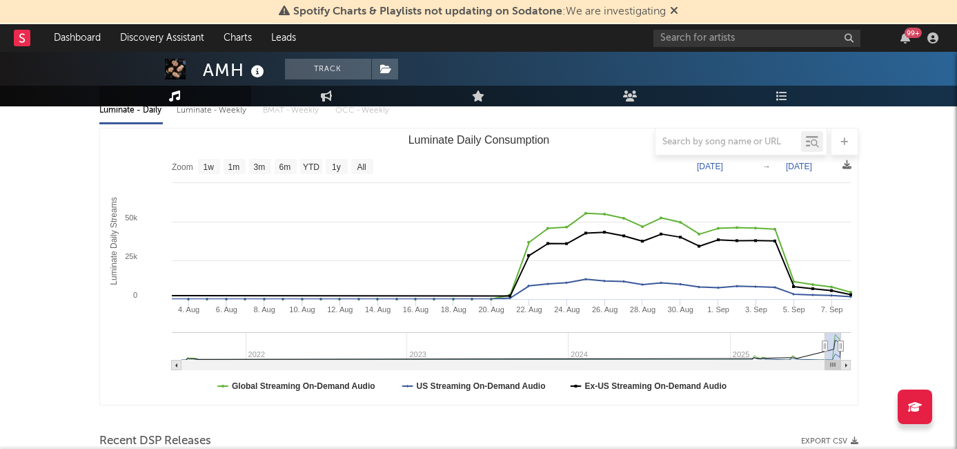
type input "2025-08-07"
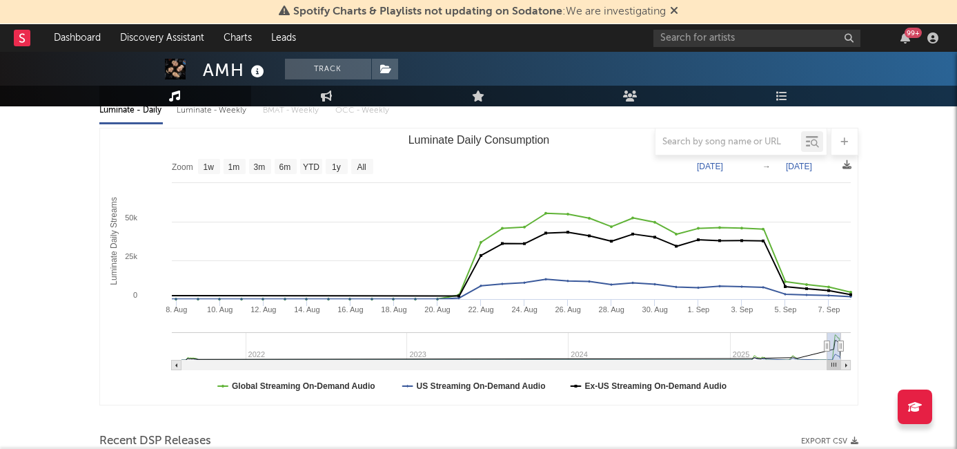
select select "1m"
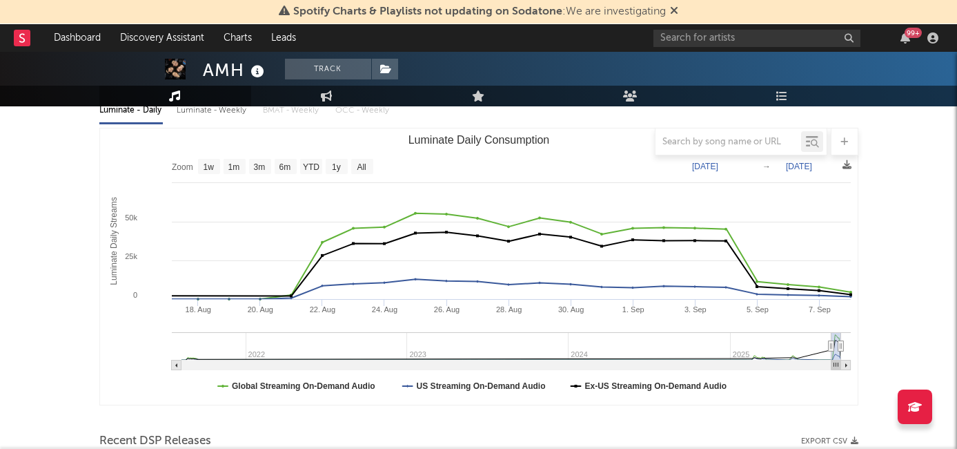
drag, startPoint x: 758, startPoint y: 346, endPoint x: 831, endPoint y: 353, distance: 72.7
click at [831, 353] on g "Luminate Daily Consumption" at bounding box center [511, 351] width 679 height 38
type input "2025-08-20"
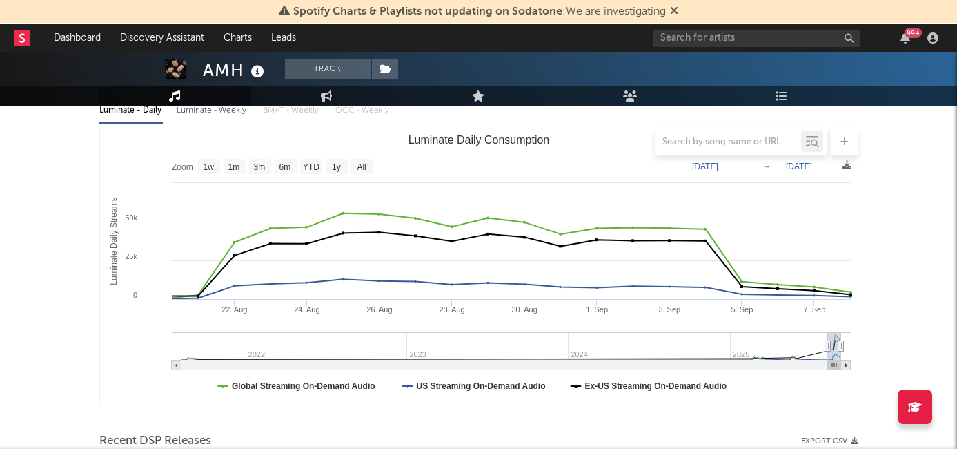
select select "1m"
type input "2025-08-01"
select select "3m"
type input "2025-03-29"
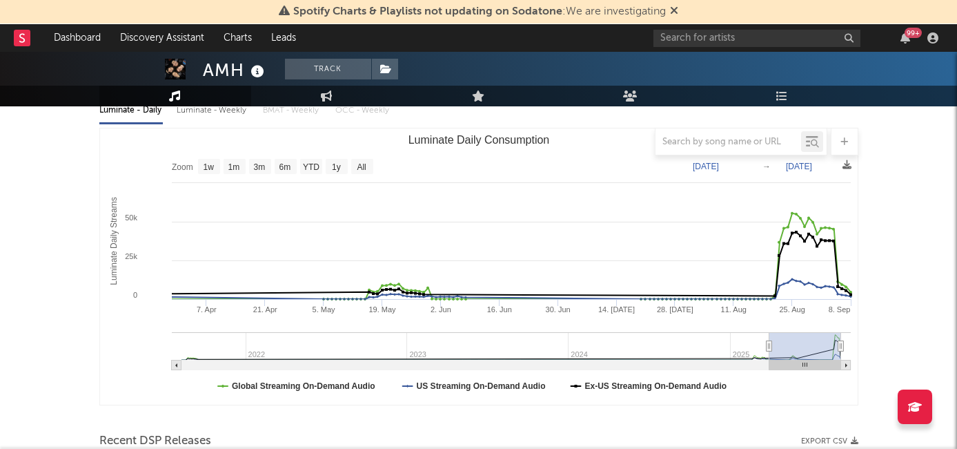
drag, startPoint x: 832, startPoint y: 344, endPoint x: 769, endPoint y: 347, distance: 63.6
click at [769, 347] on icon "Luminate Daily Consumption" at bounding box center [769, 346] width 6 height 10
select select "6m"
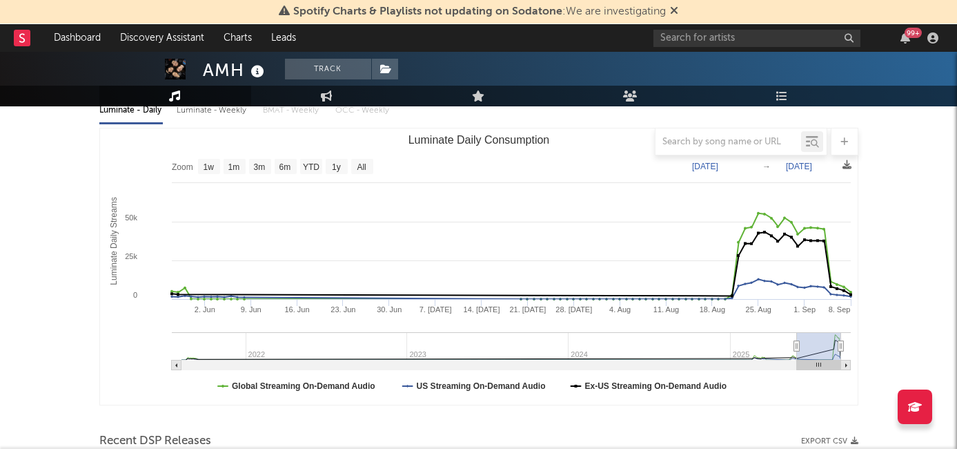
type input "2025-06-06"
select select "3m"
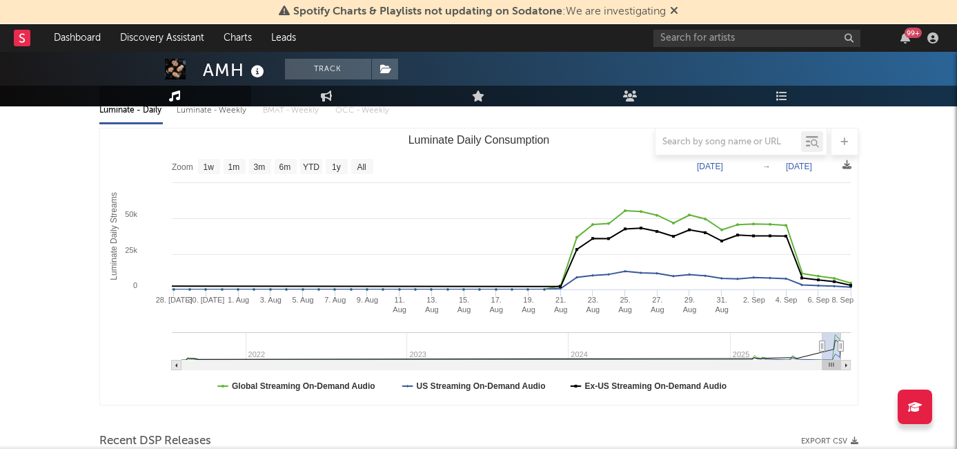
type input "2025-08-04"
select select "1m"
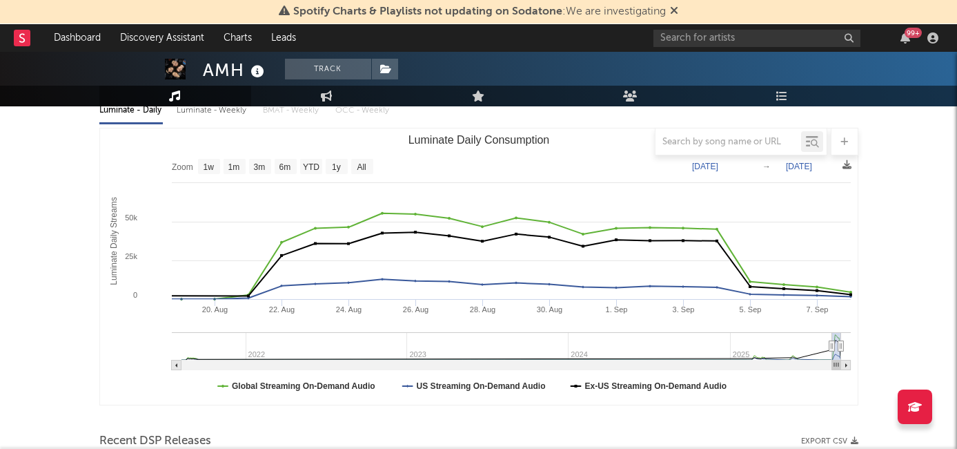
type input "2025-08-17"
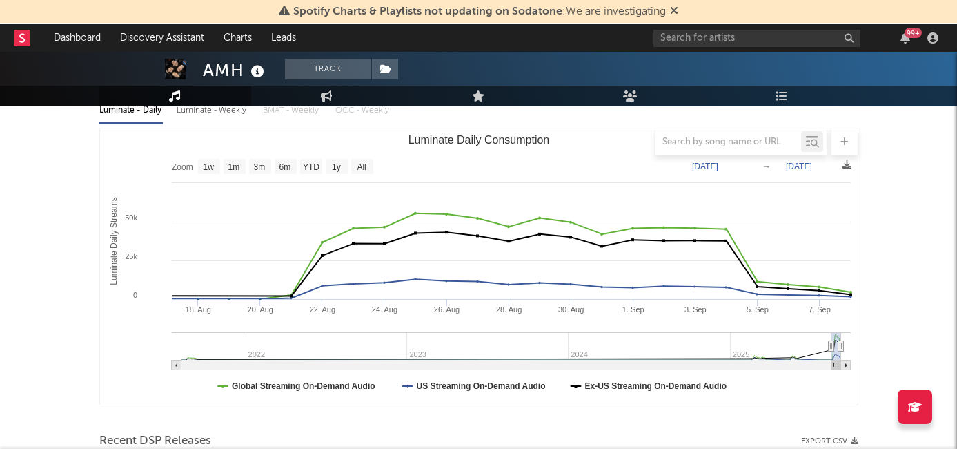
drag, startPoint x: 766, startPoint y: 344, endPoint x: 831, endPoint y: 353, distance: 65.6
click at [831, 353] on g "Luminate Daily Consumption" at bounding box center [511, 351] width 679 height 38
